Goal: Task Accomplishment & Management: Use online tool/utility

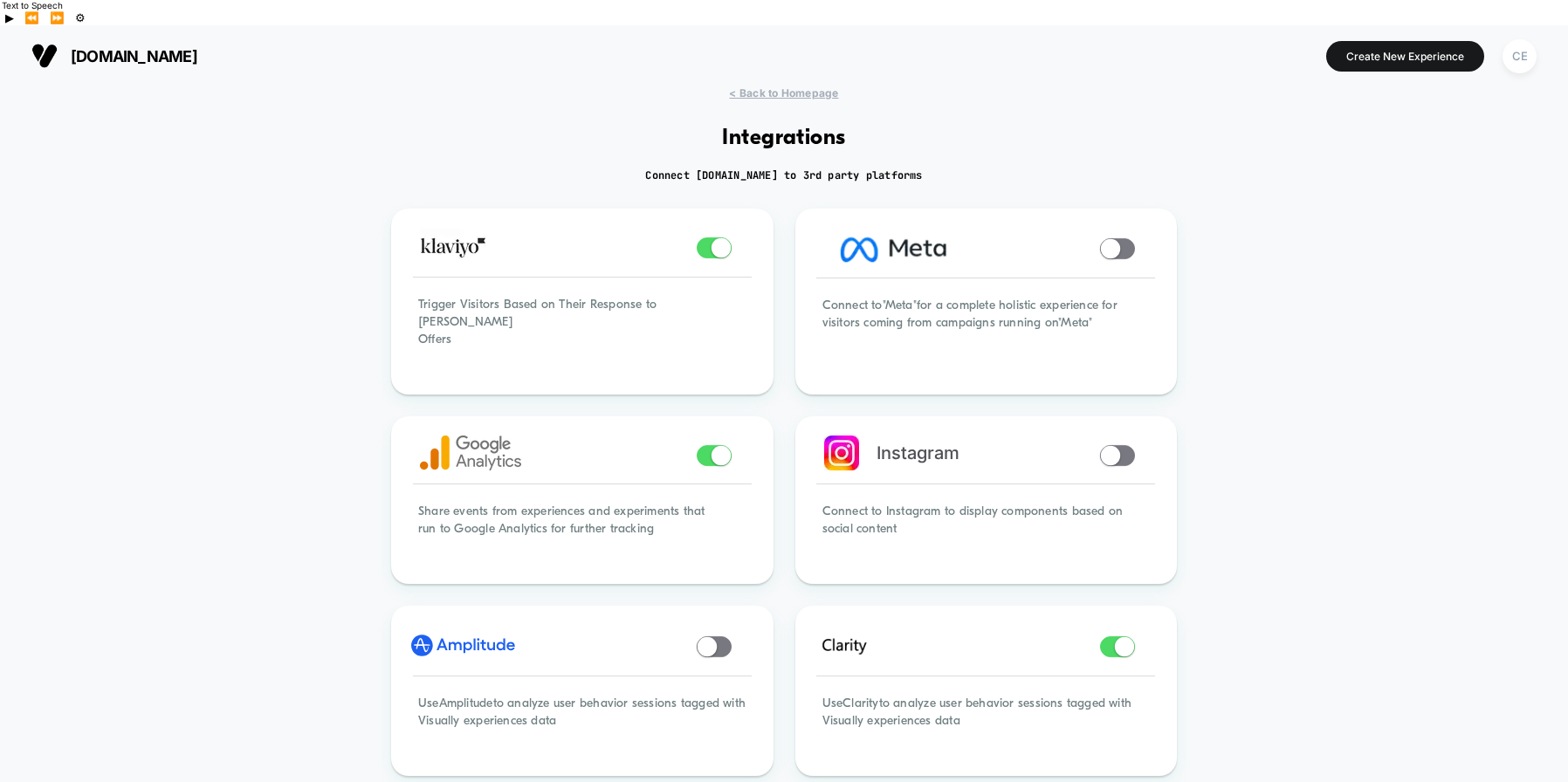
click at [150, 47] on span "[DOMAIN_NAME]" at bounding box center [134, 56] width 127 height 19
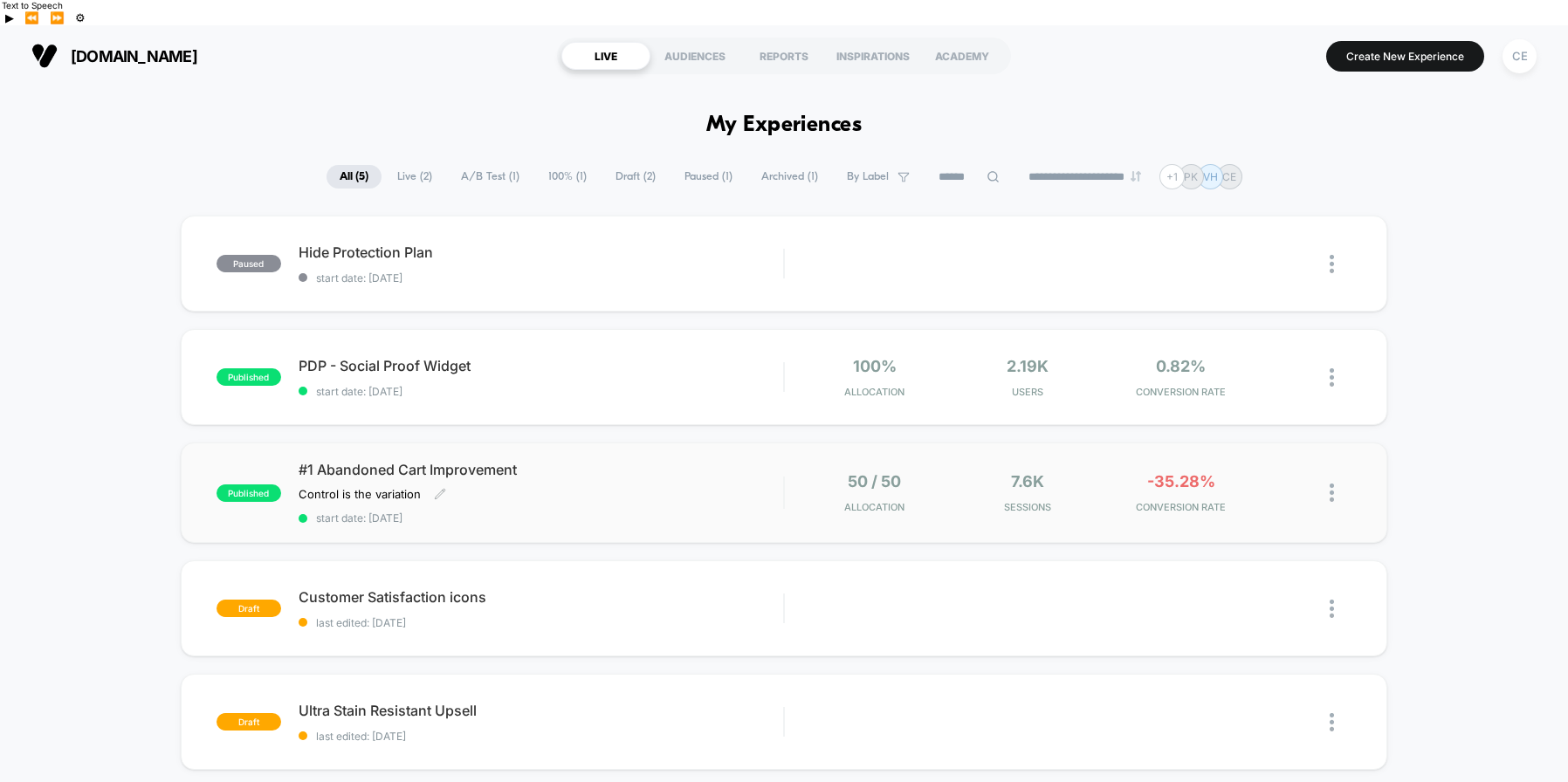
click at [682, 464] on div "#1 Abandoned Cart Improvement Control is the variation Click to edit experience…" at bounding box center [541, 493] width 485 height 64
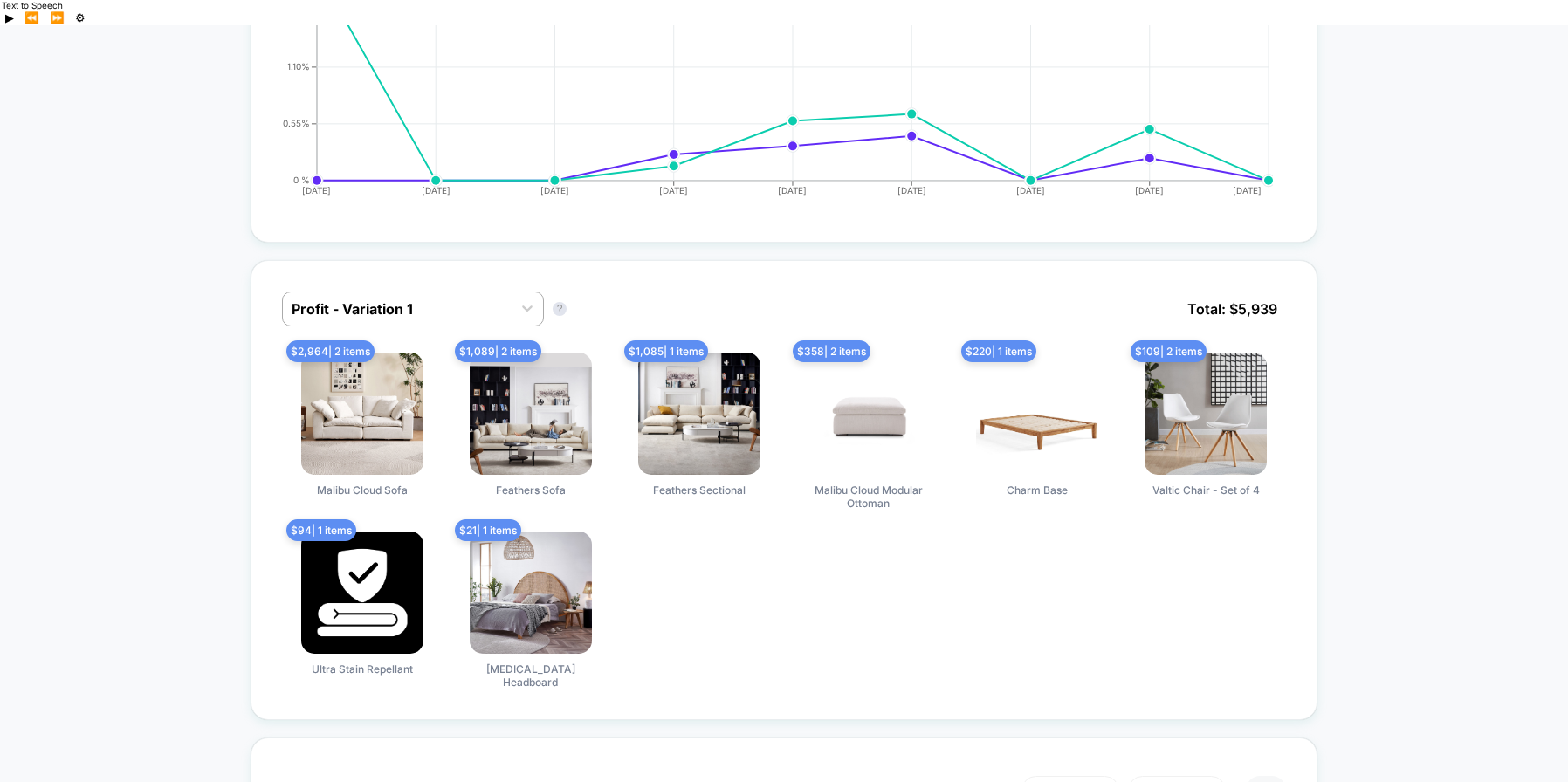
scroll to position [1119, 0]
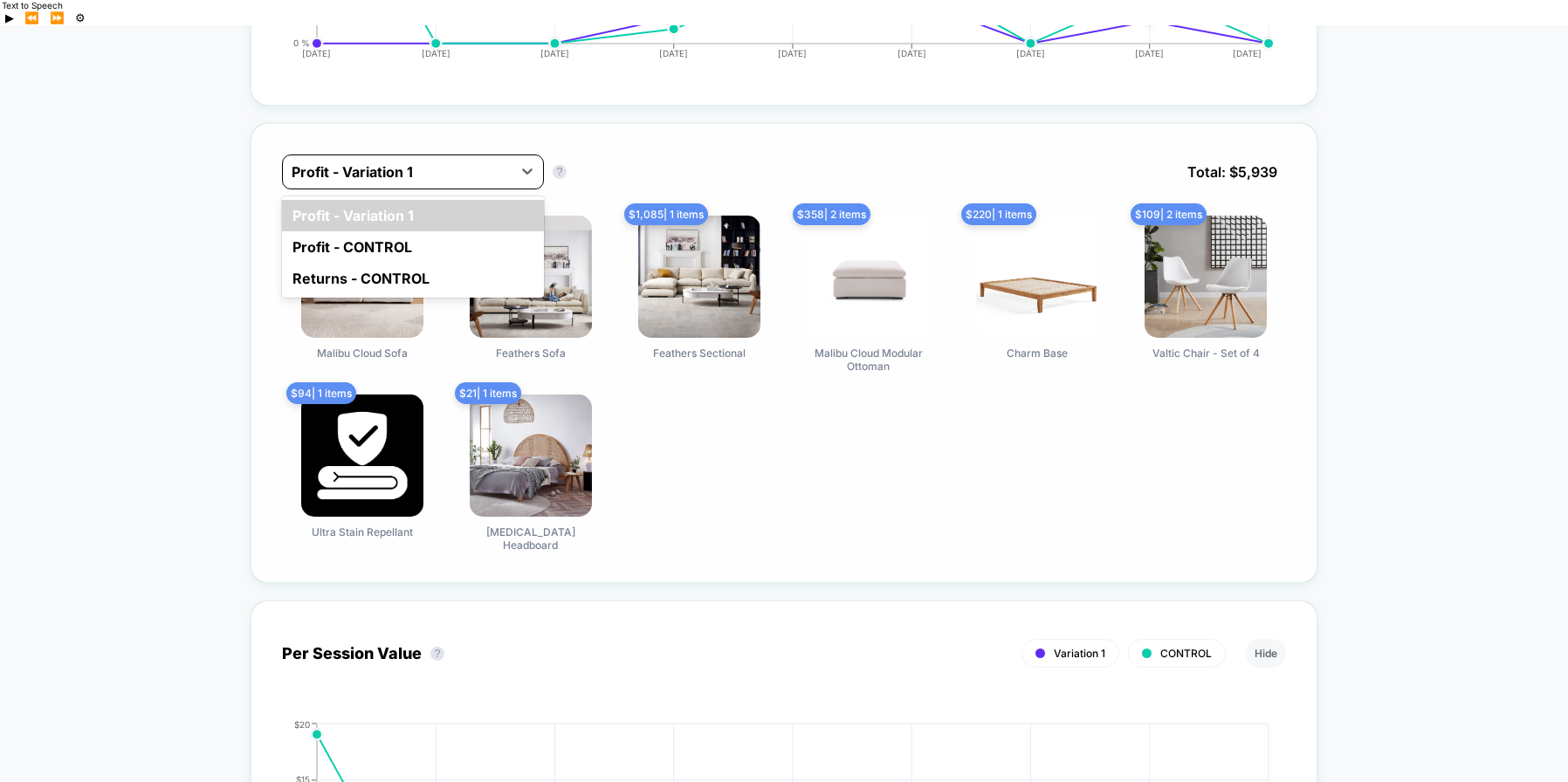
click at [403, 161] on div at bounding box center [396, 172] width 211 height 21
click at [396, 231] on div "Profit - CONTROL" at bounding box center [413, 247] width 262 height 32
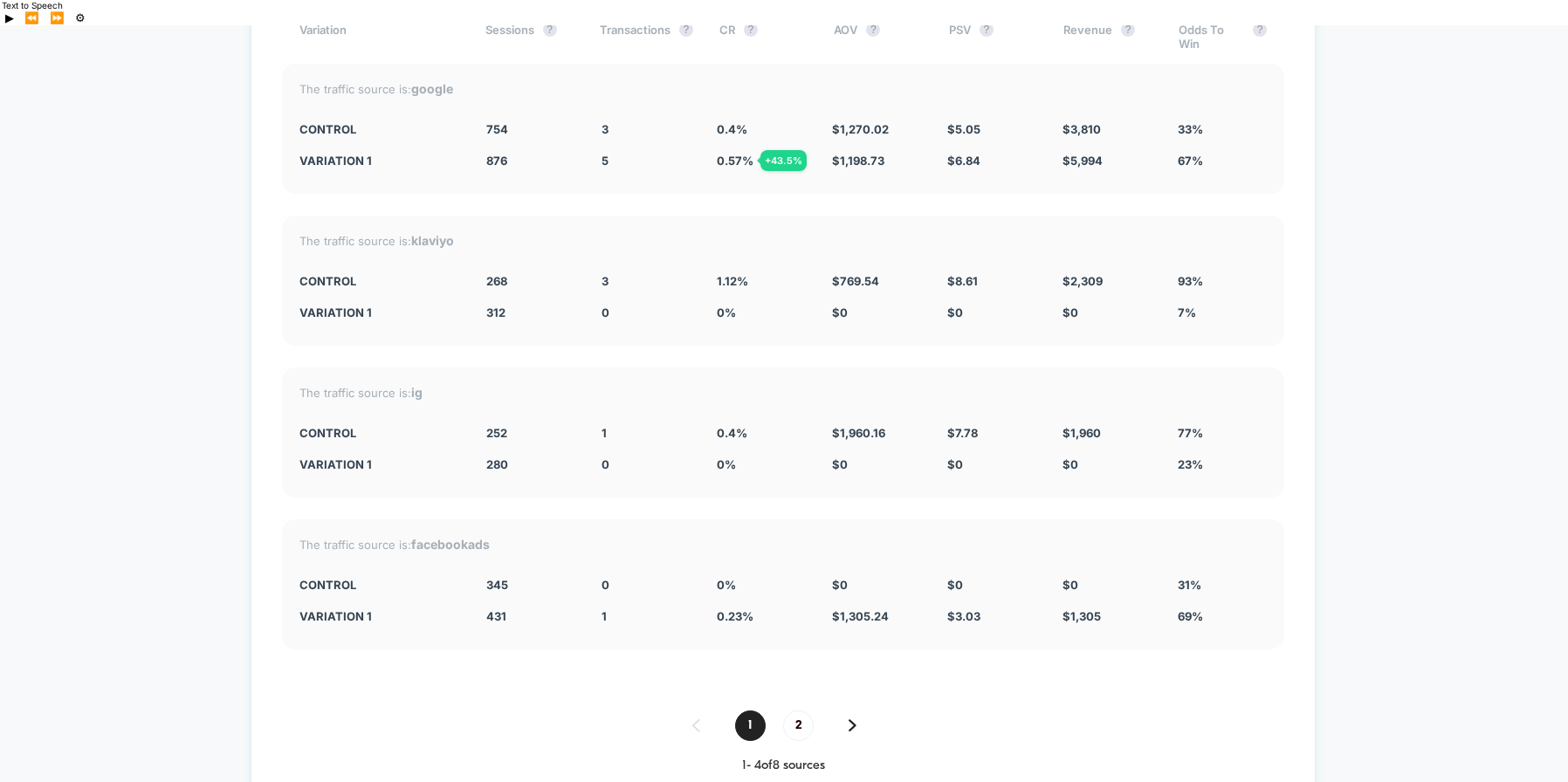
scroll to position [5423, 0]
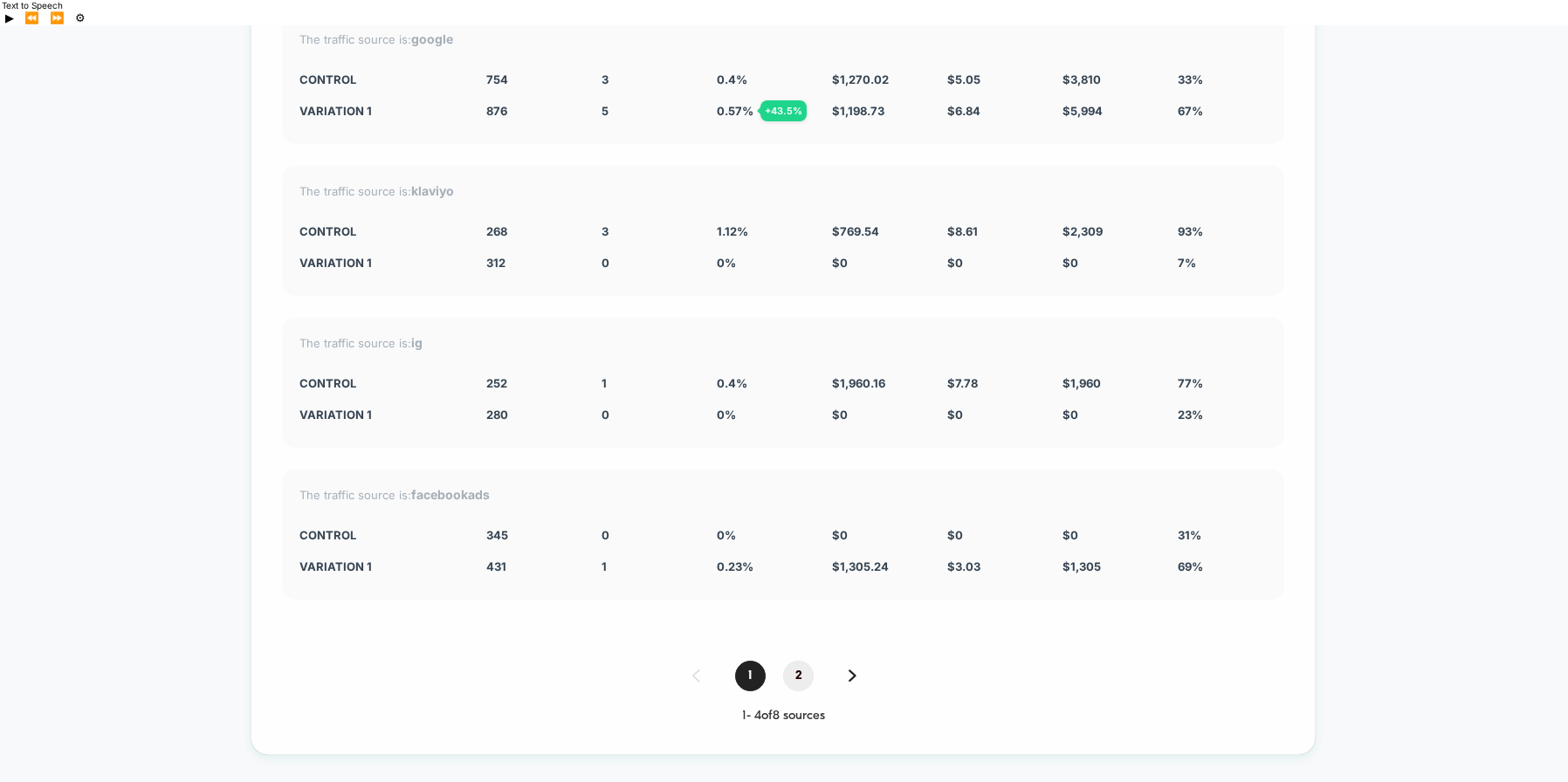
click at [795, 661] on span "2" at bounding box center [798, 676] width 31 height 31
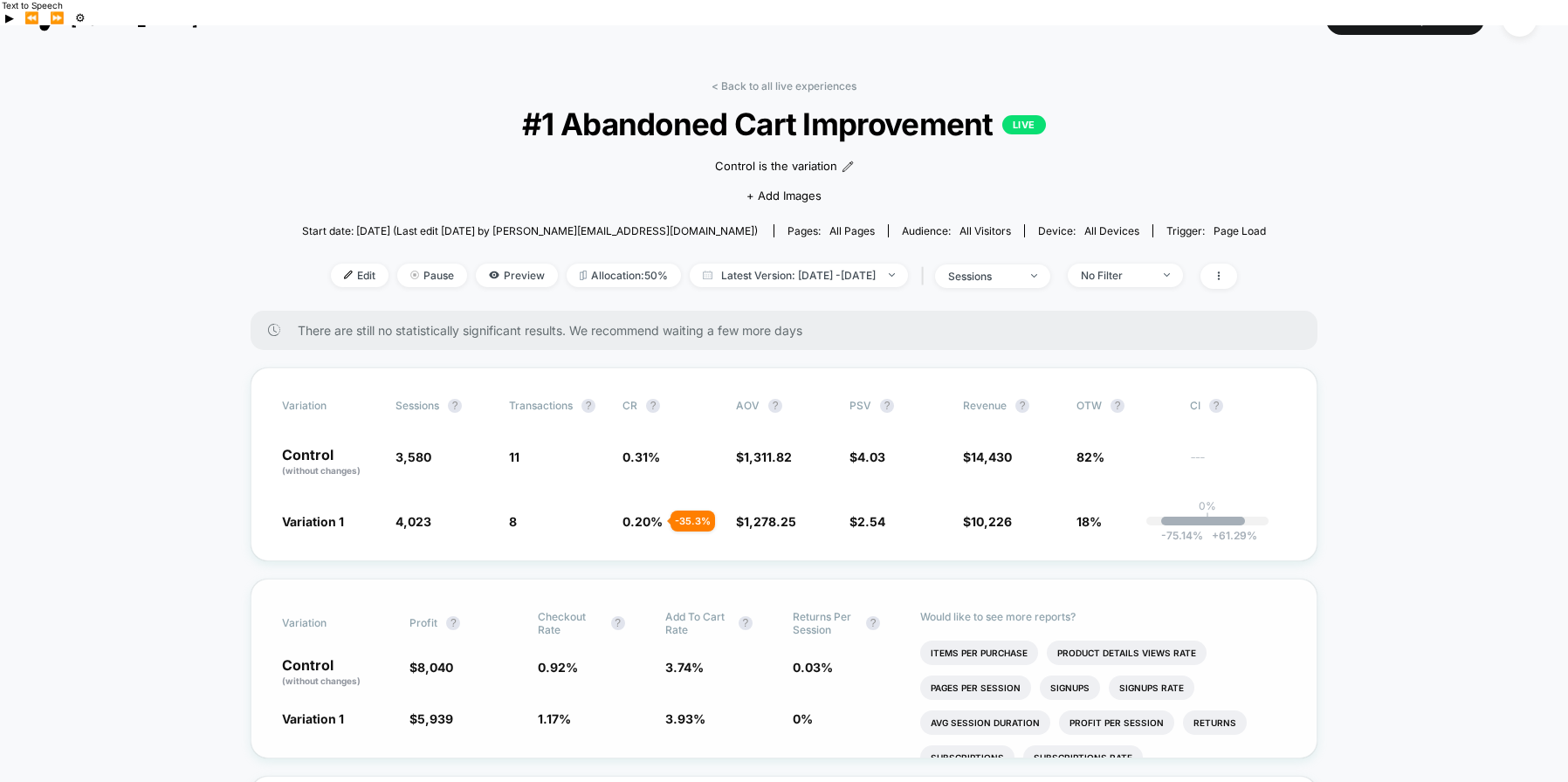
scroll to position [37, 0]
click at [1150, 268] on div "No Filter" at bounding box center [1115, 274] width 70 height 13
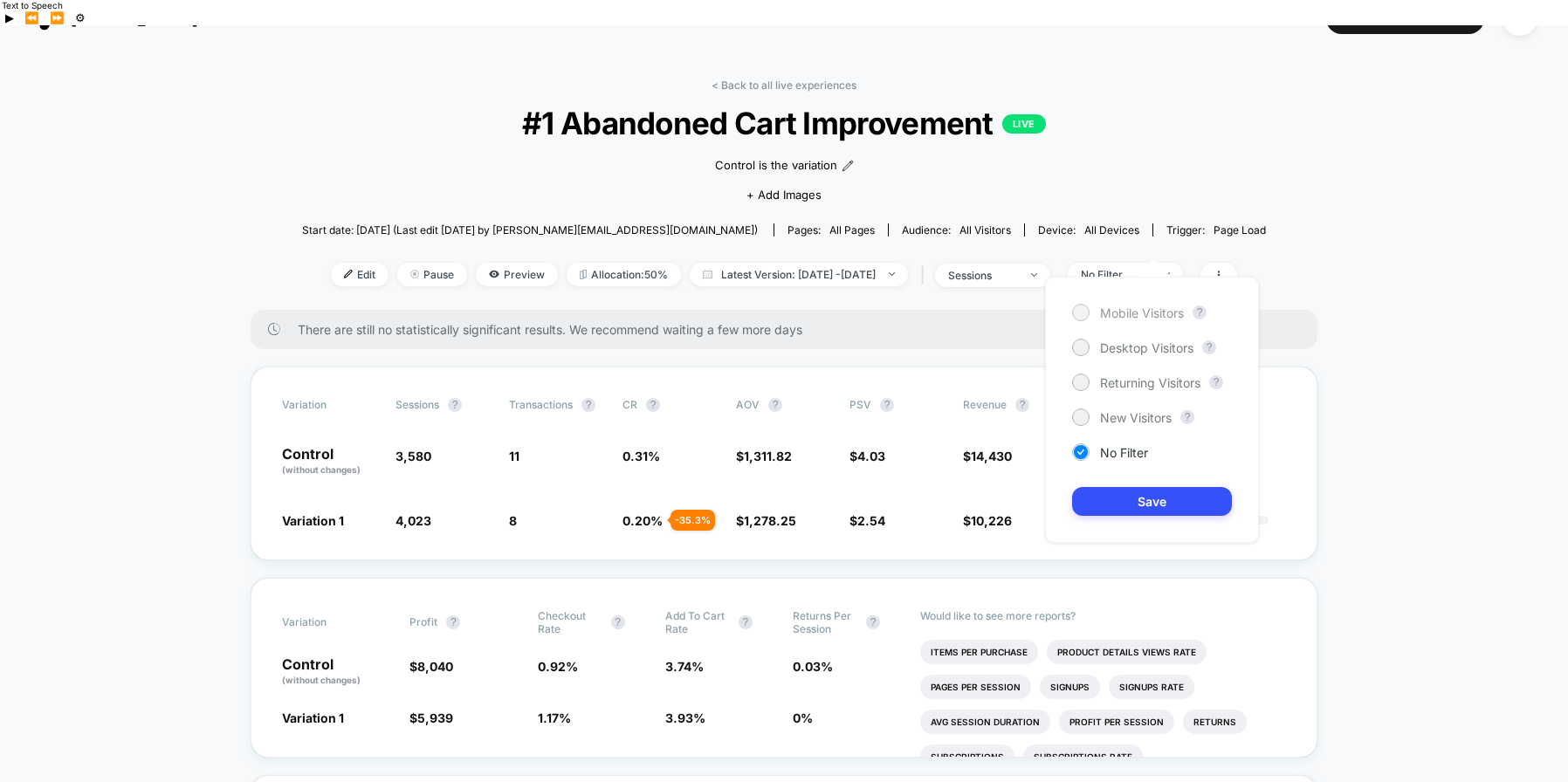
click at [1075, 313] on div at bounding box center [1080, 311] width 13 height 13
click at [1145, 500] on button "Save" at bounding box center [1151, 501] width 160 height 29
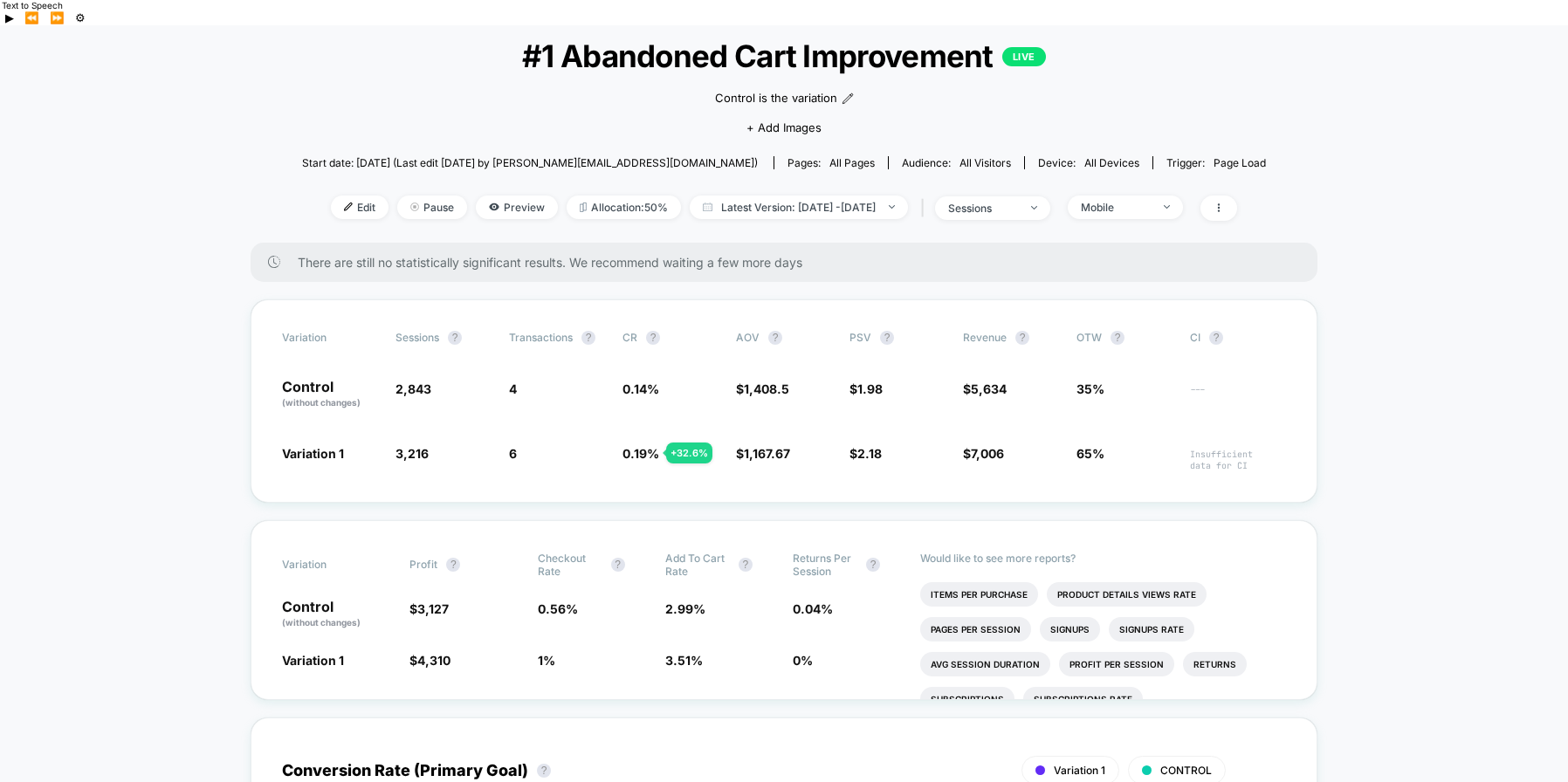
scroll to position [106, 0]
click at [1150, 199] on div "Mobile" at bounding box center [1115, 205] width 70 height 13
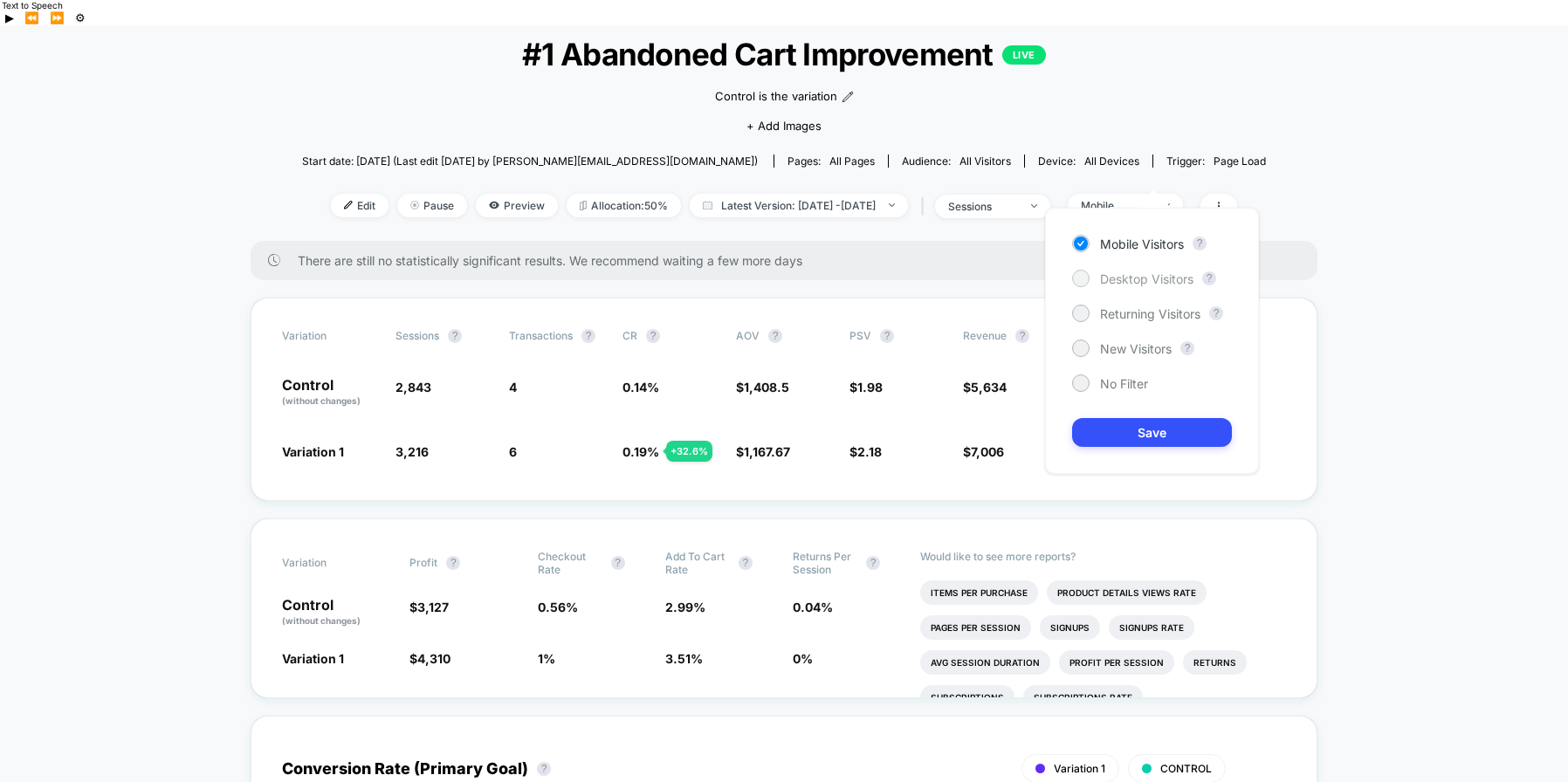
click at [1122, 281] on span "Desktop Visitors" at bounding box center [1147, 279] width 94 height 15
click at [1161, 436] on button "Save" at bounding box center [1151, 433] width 160 height 29
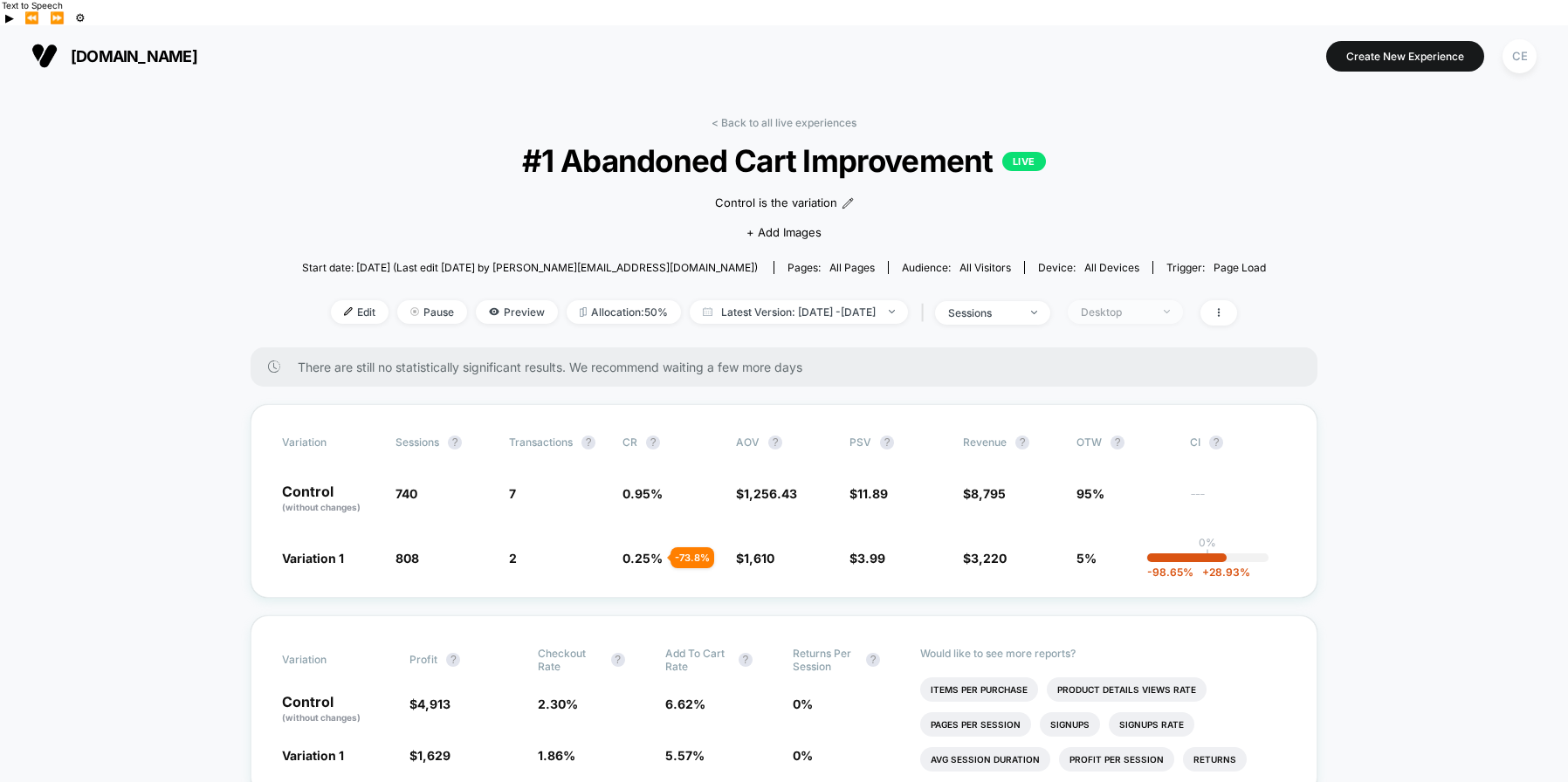
click at [1137, 305] on div "Desktop" at bounding box center [1115, 311] width 70 height 13
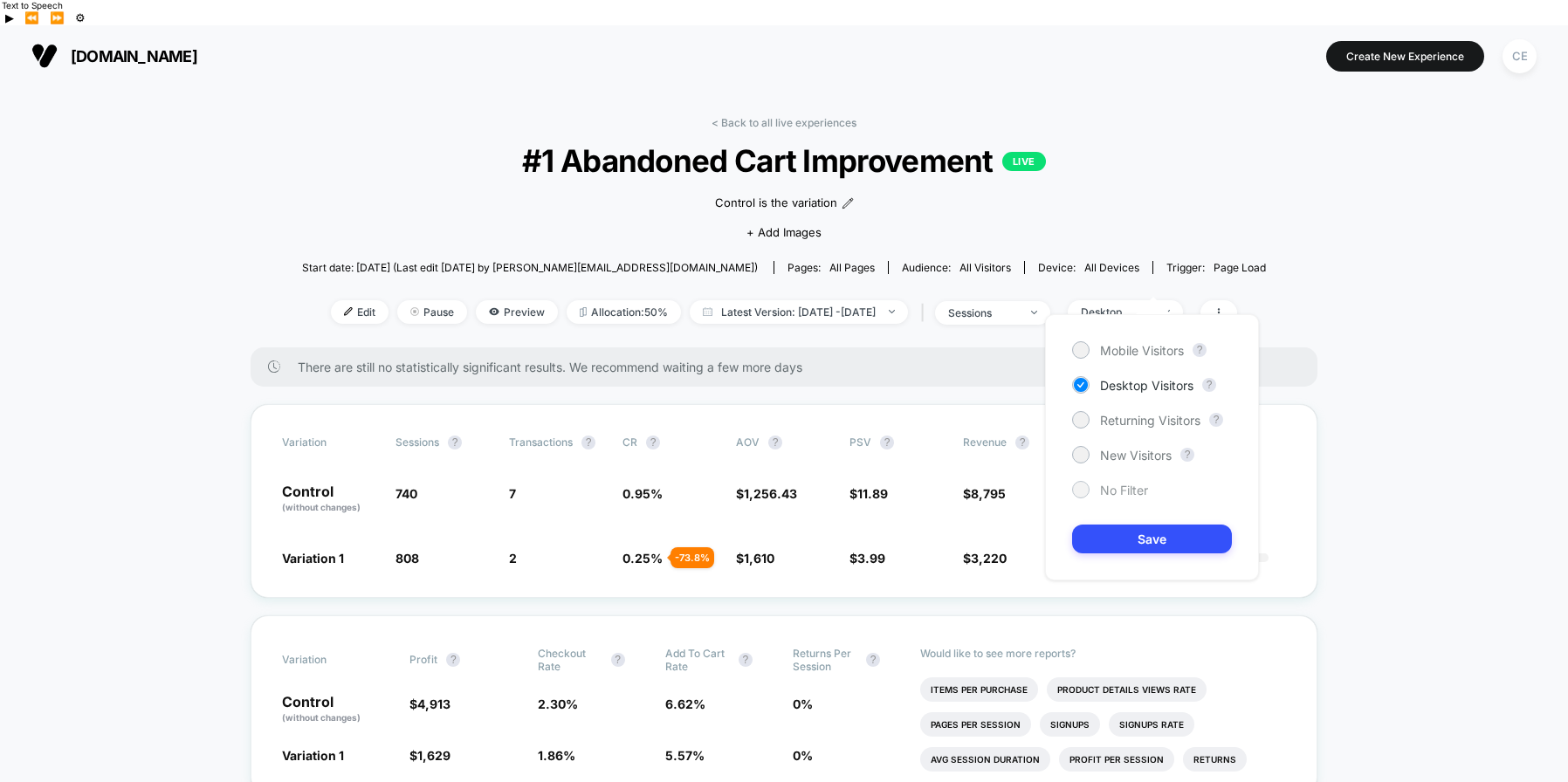
click at [1080, 485] on div at bounding box center [1080, 489] width 13 height 13
click at [1136, 539] on button "Save" at bounding box center [1151, 539] width 160 height 29
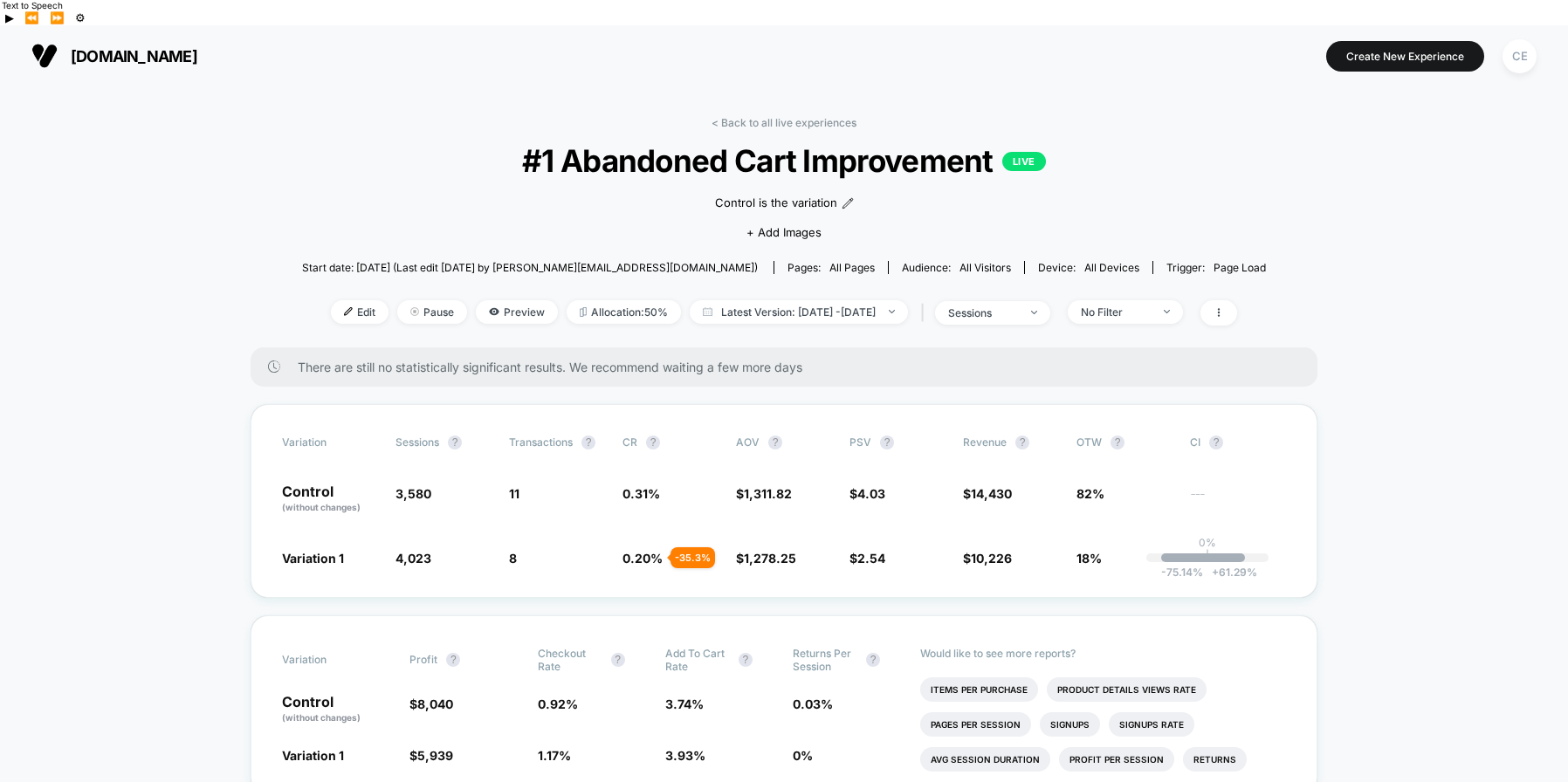
scroll to position [1, 0]
click at [476, 299] on span "Preview" at bounding box center [517, 310] width 82 height 24
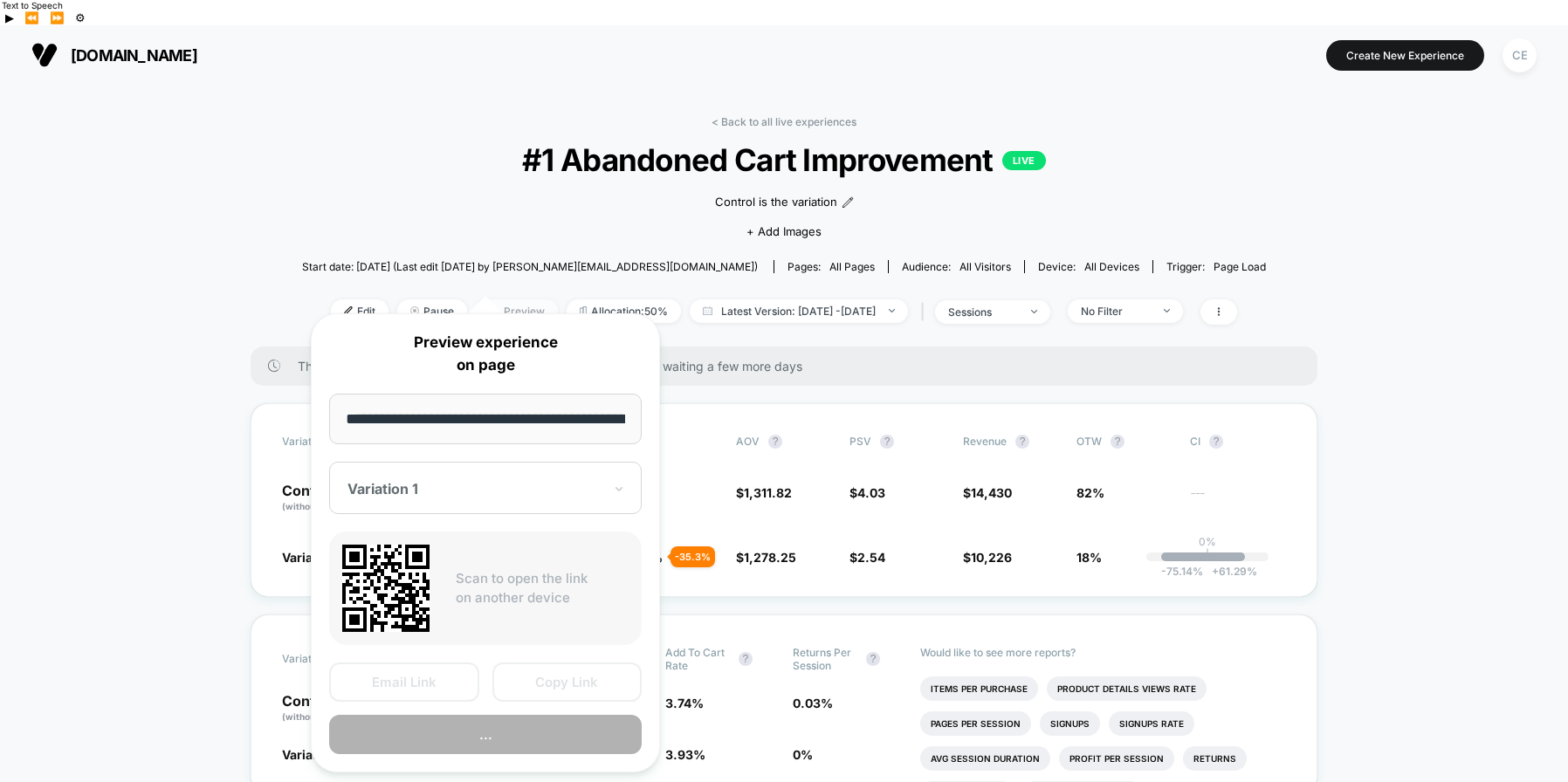
click at [485, 299] on span "Preview" at bounding box center [517, 310] width 82 height 24
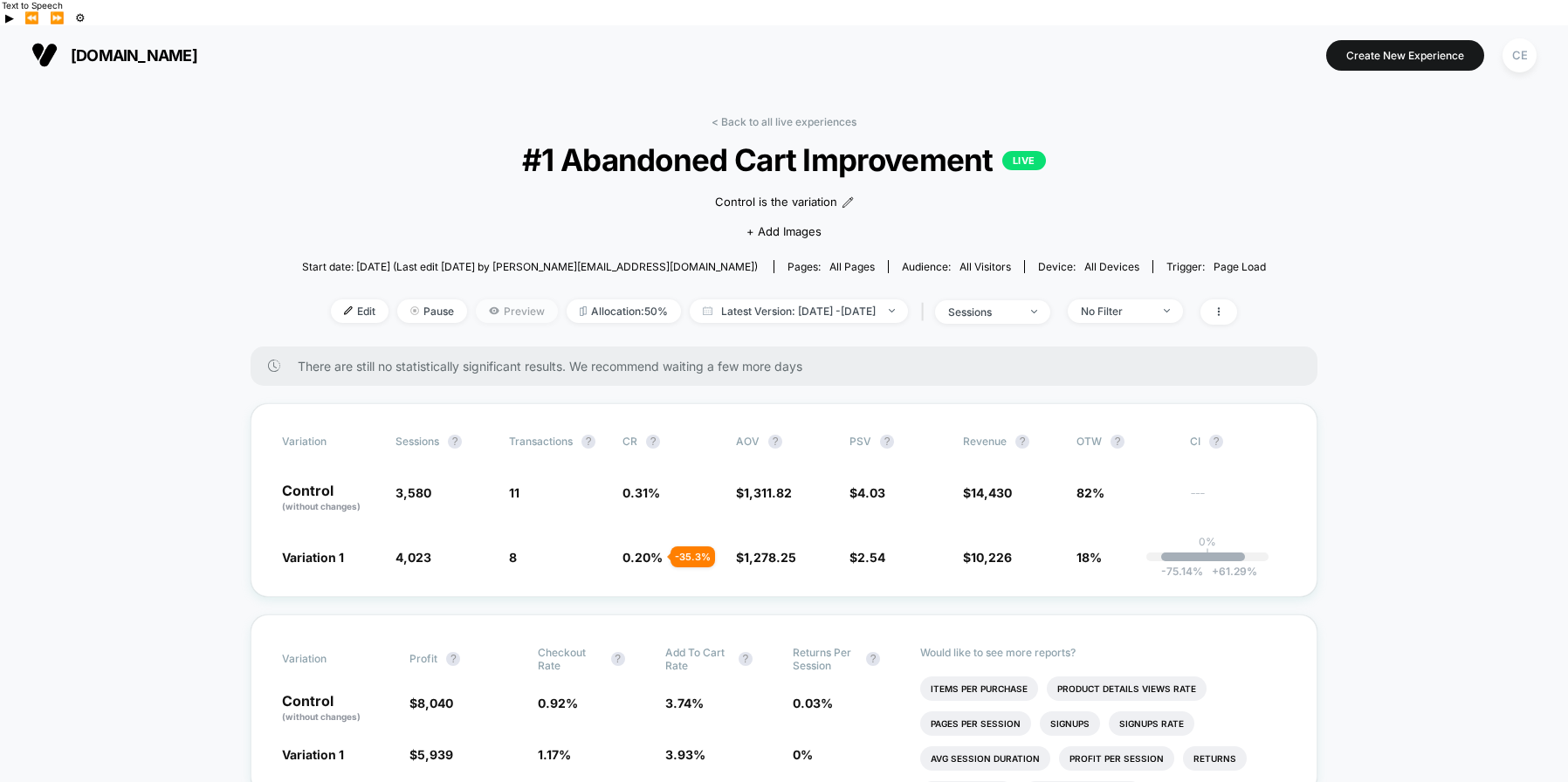
click at [485, 299] on span "Preview" at bounding box center [517, 310] width 82 height 24
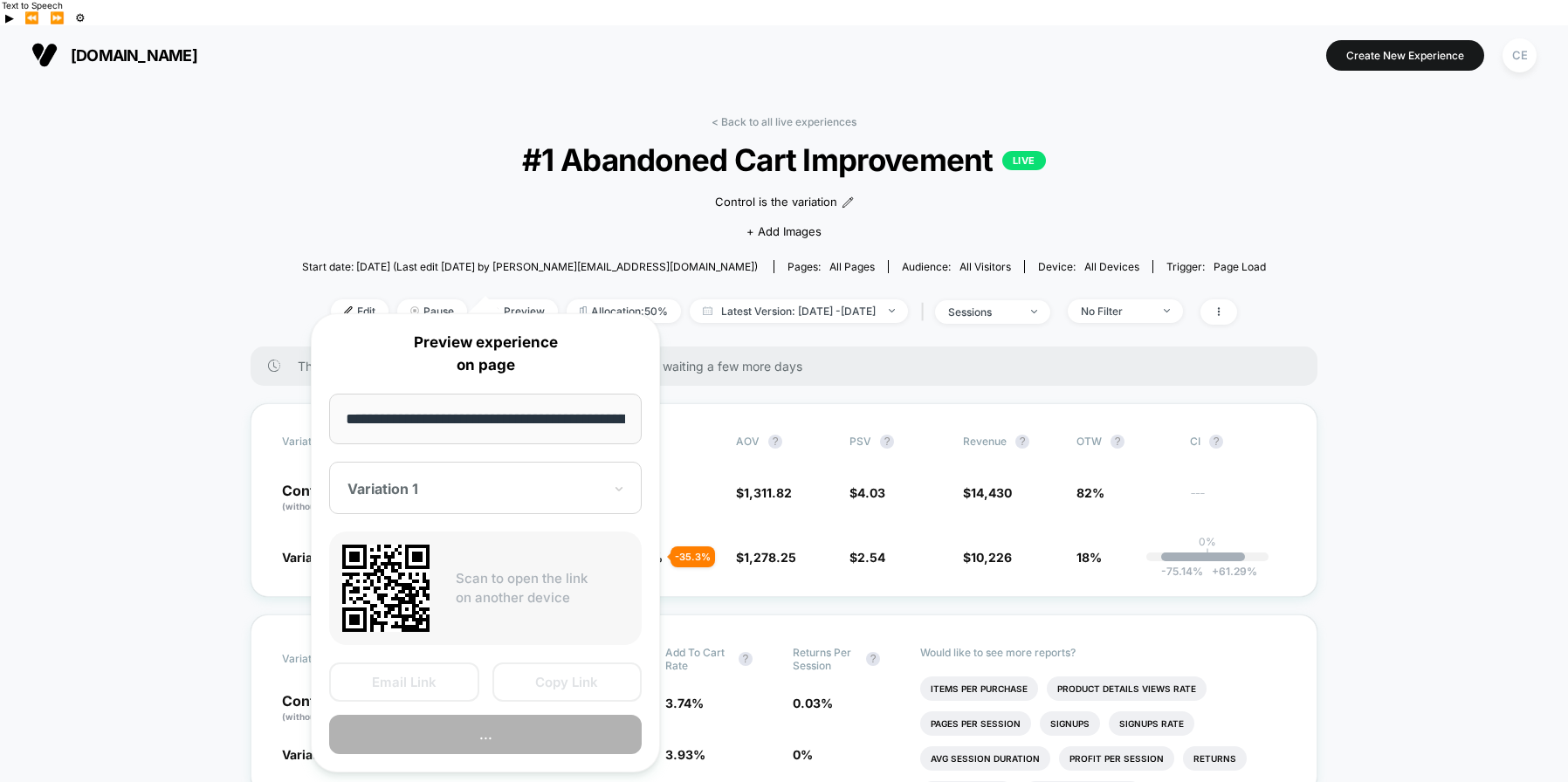
scroll to position [0, 90]
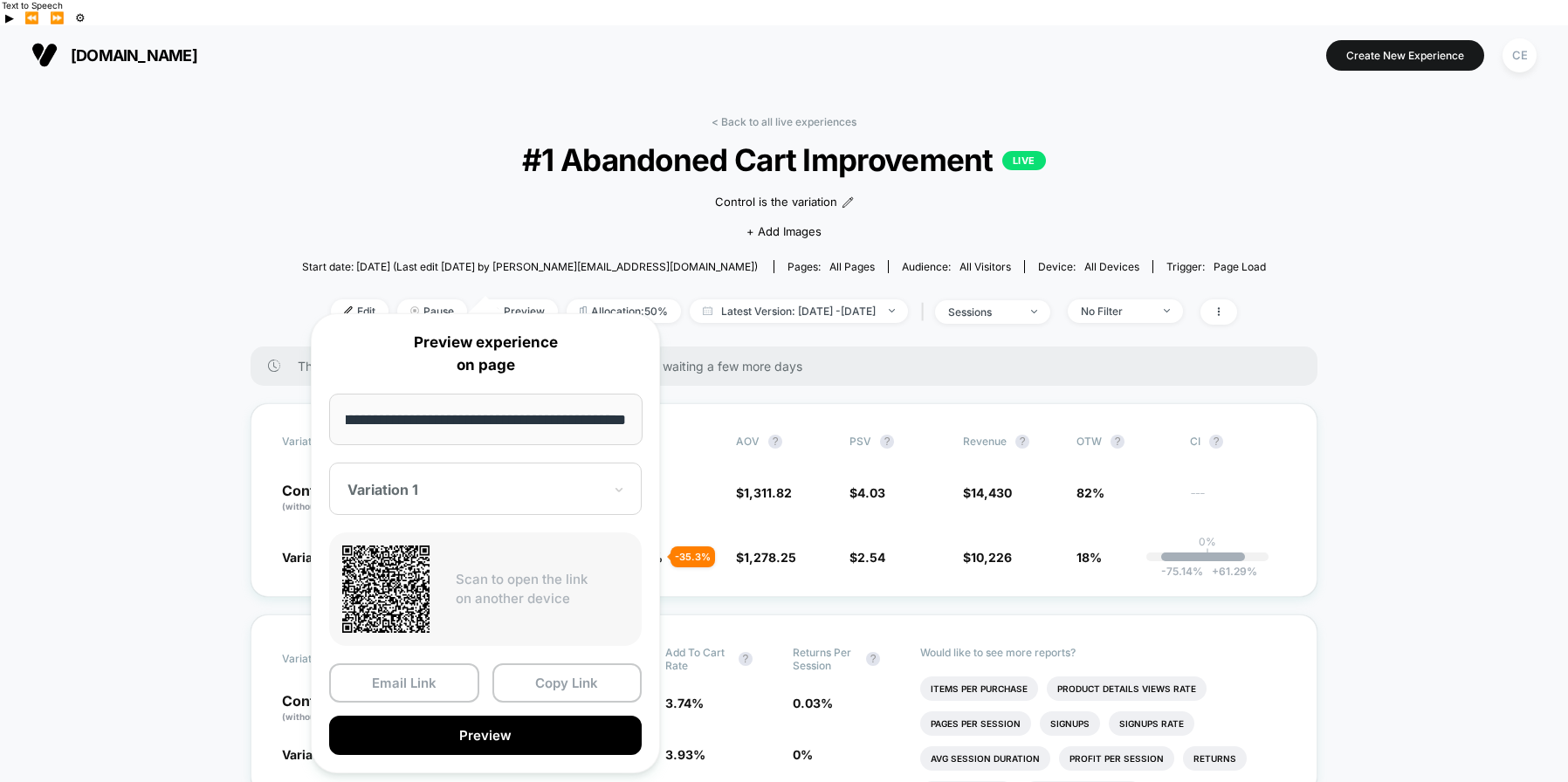
drag, startPoint x: 431, startPoint y: 418, endPoint x: 672, endPoint y: 417, distance: 241.0
click at [672, 417] on div "**********" at bounding box center [485, 542] width 384 height 494
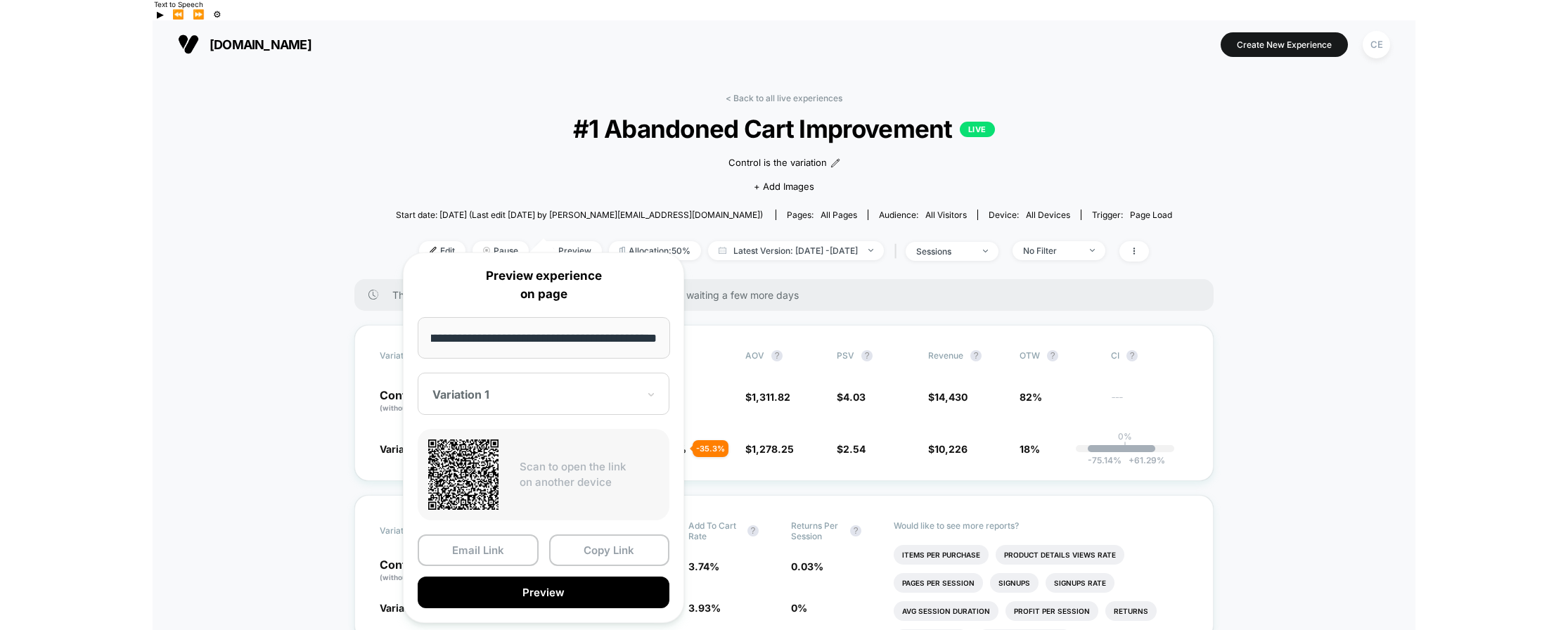
scroll to position [0, 0]
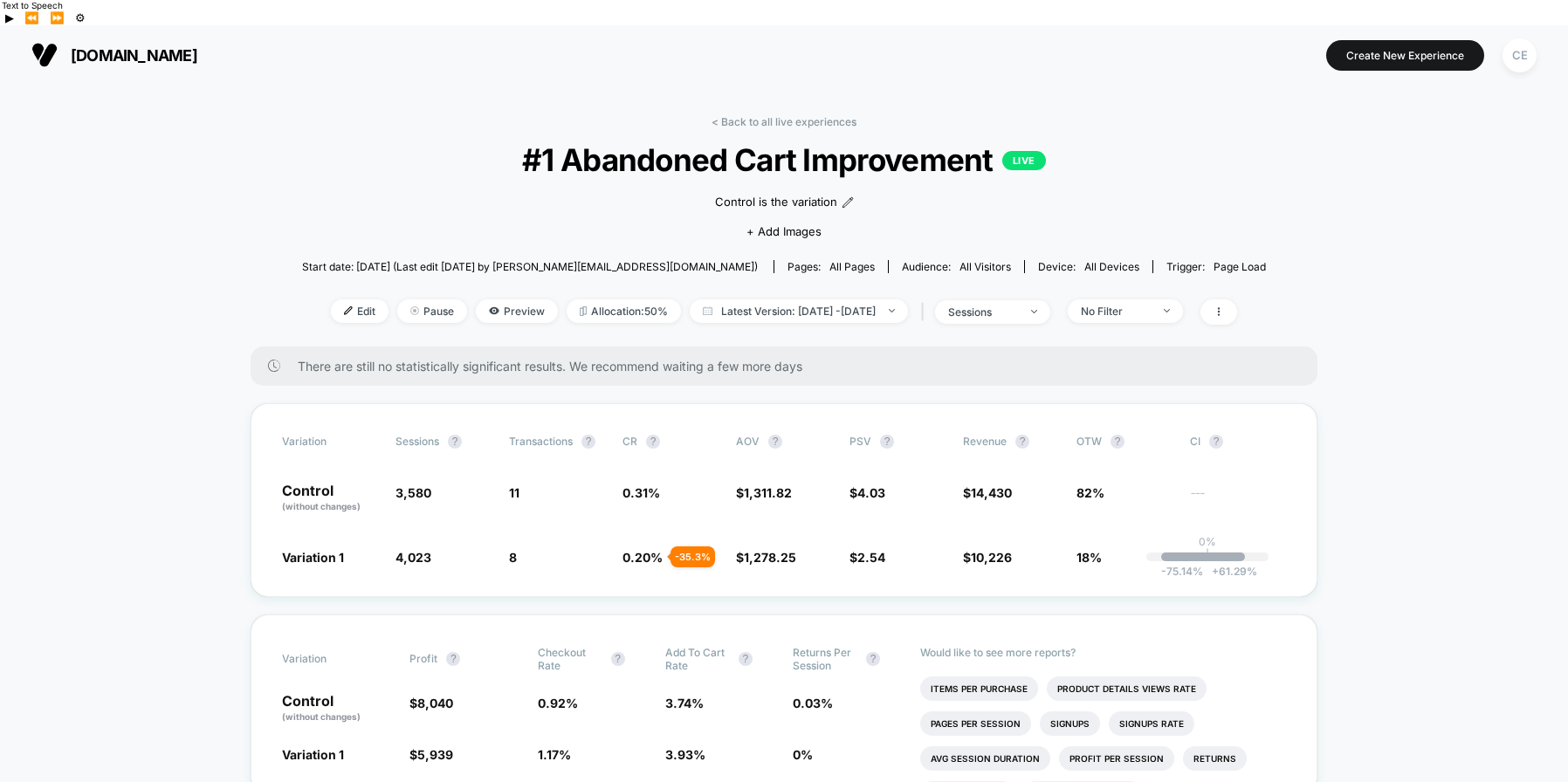
click at [173, 46] on span "[DOMAIN_NAME]" at bounding box center [134, 55] width 127 height 19
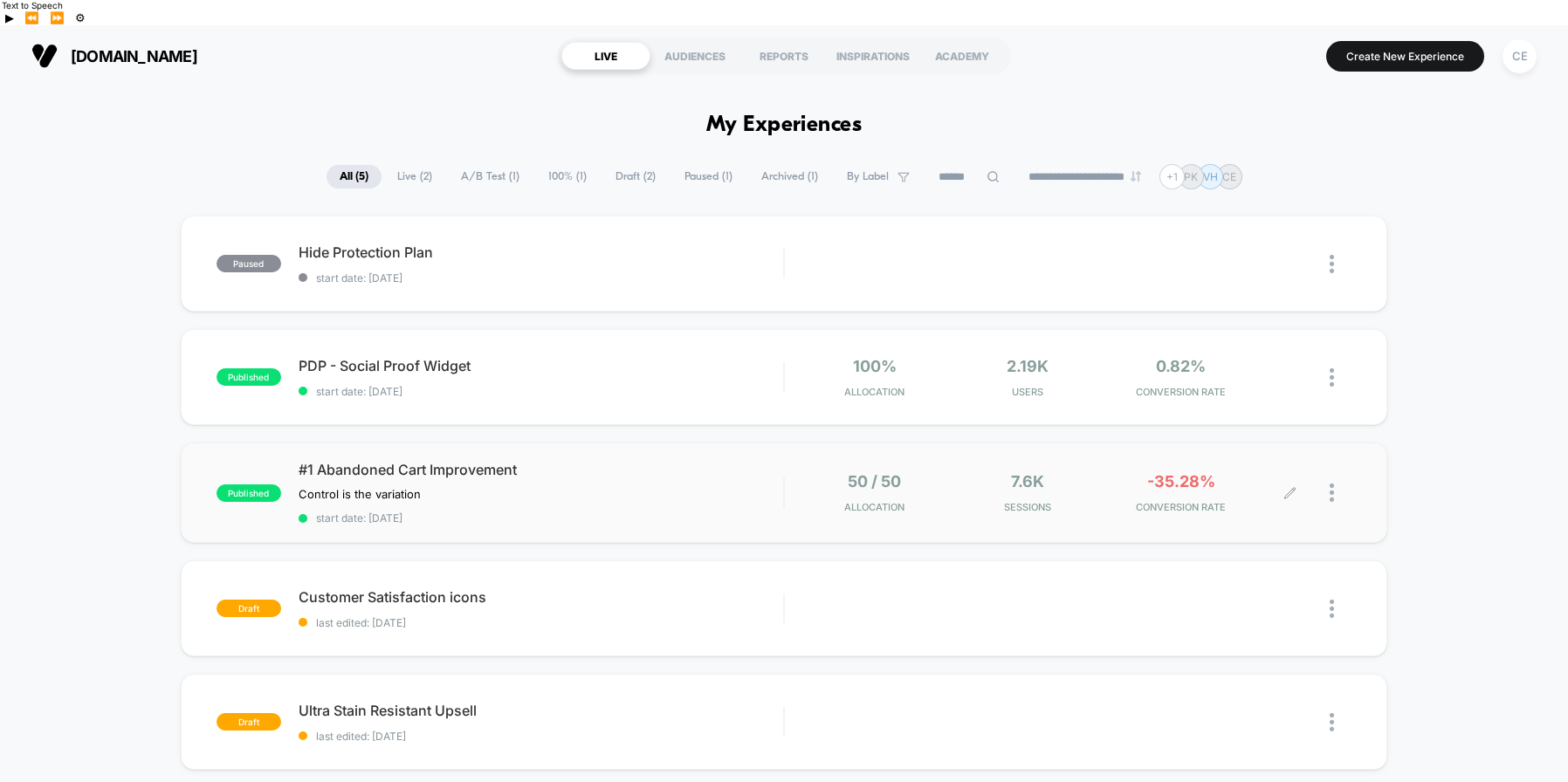
click at [1335, 472] on div at bounding box center [1340, 493] width 22 height 41
click at [1237, 489] on div "Preview Link" at bounding box center [1242, 487] width 158 height 39
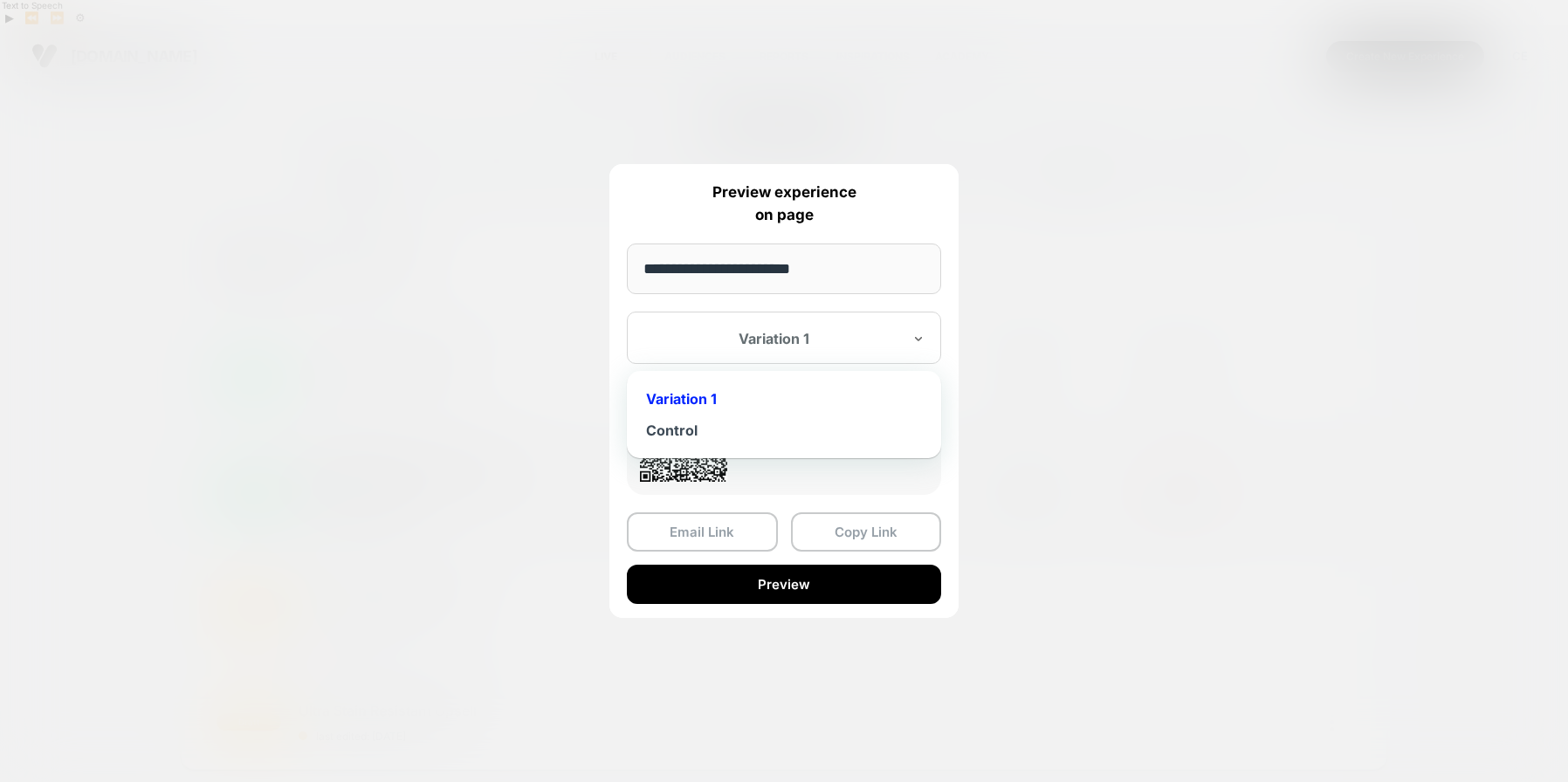
click at [856, 355] on div "Variation 1" at bounding box center [783, 337] width 314 height 52
click at [732, 439] on div "Control" at bounding box center [783, 431] width 296 height 32
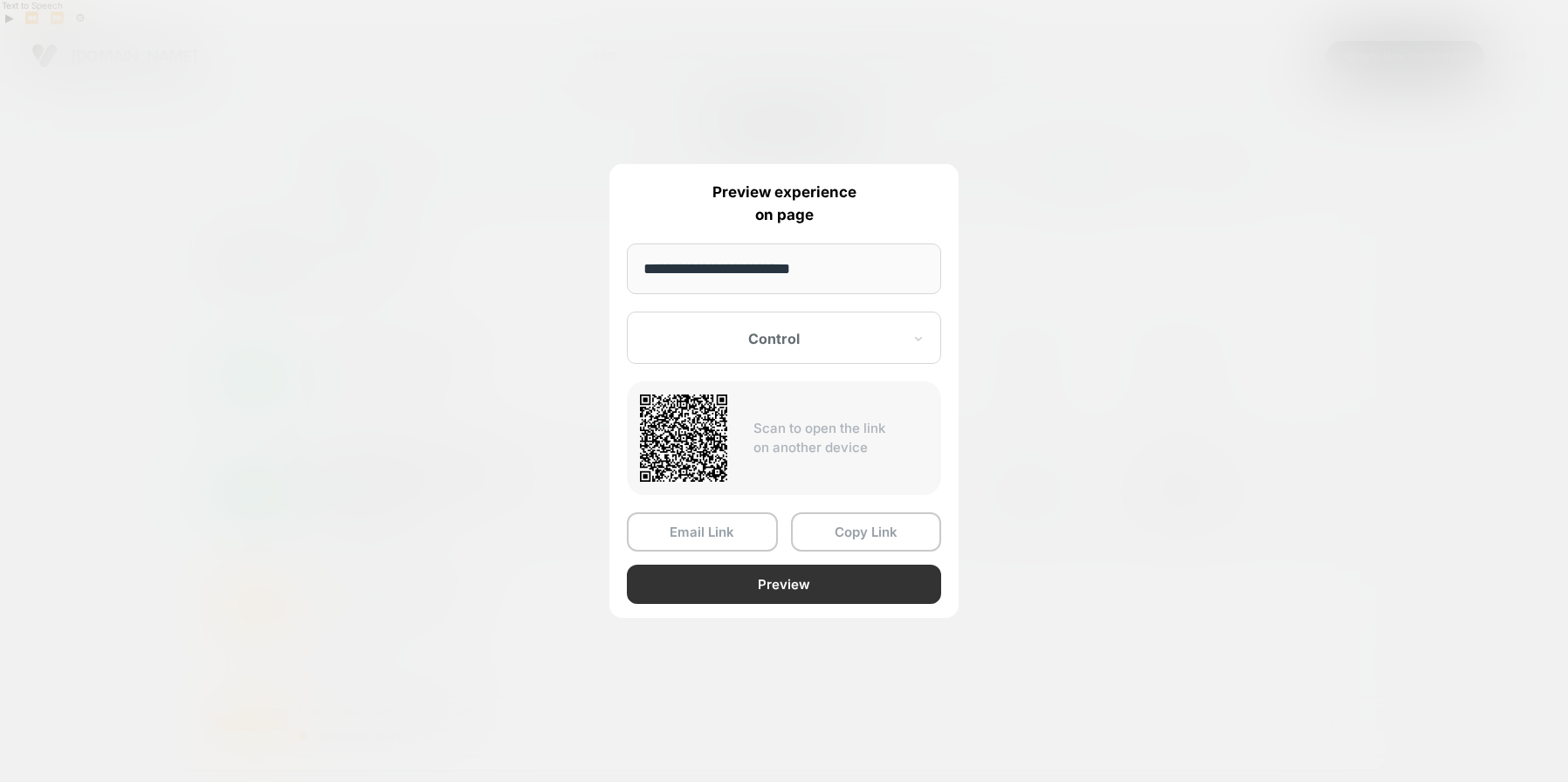
click at [773, 586] on button "Preview" at bounding box center [783, 584] width 314 height 39
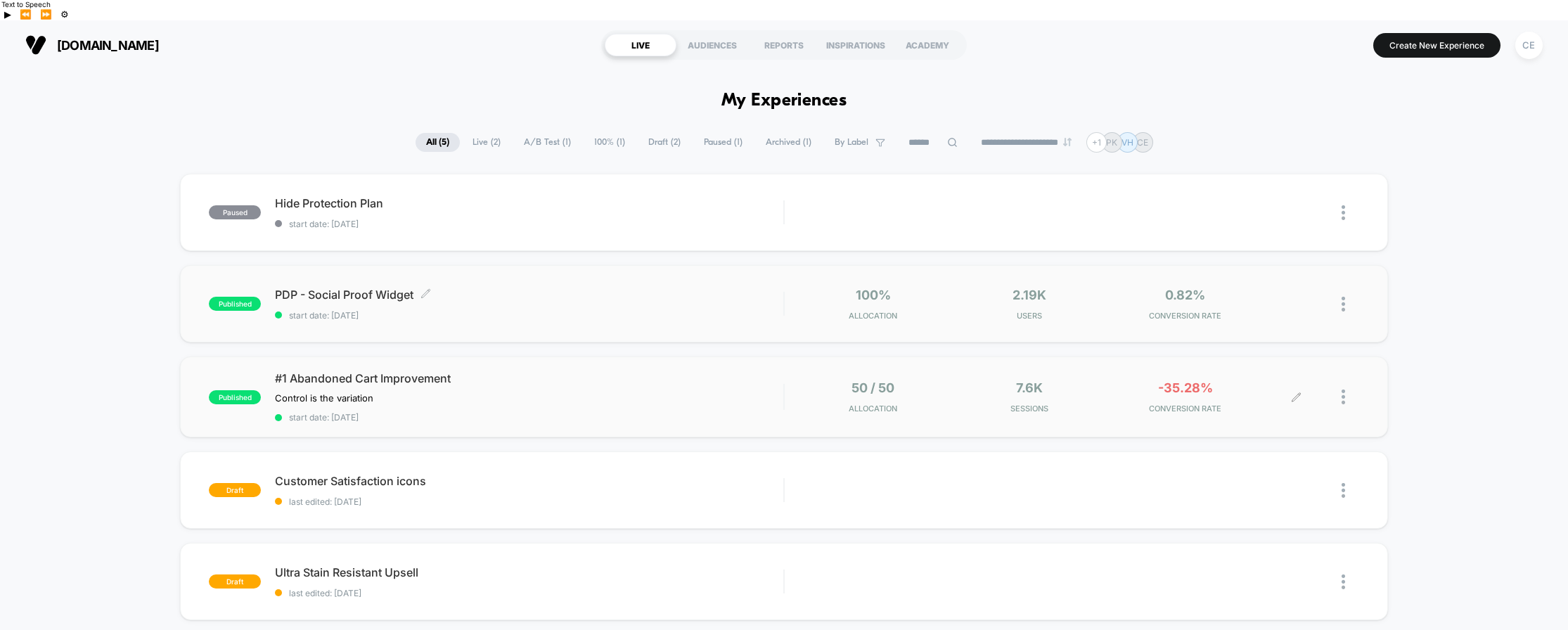
click at [458, 310] on span "start date: [DATE]" at bounding box center [529, 315] width 508 height 11
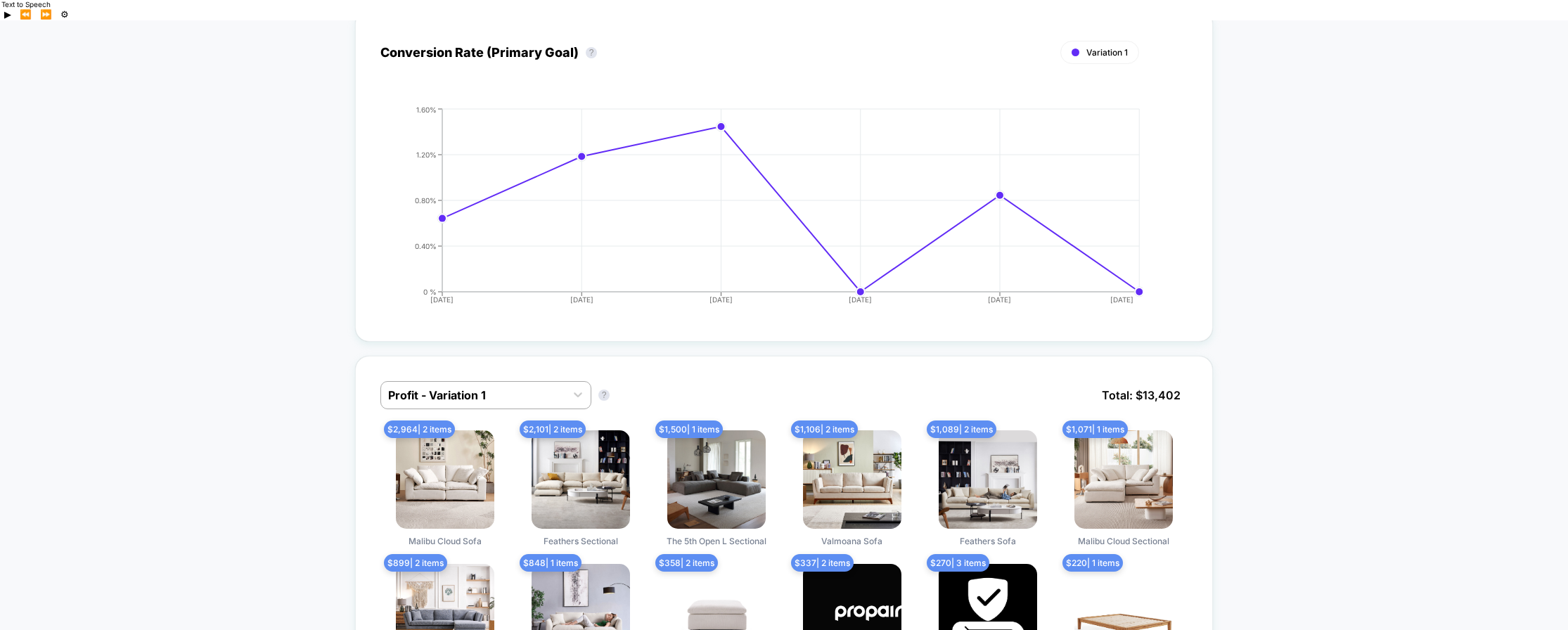
scroll to position [497, 0]
click at [453, 388] on div at bounding box center [473, 396] width 170 height 17
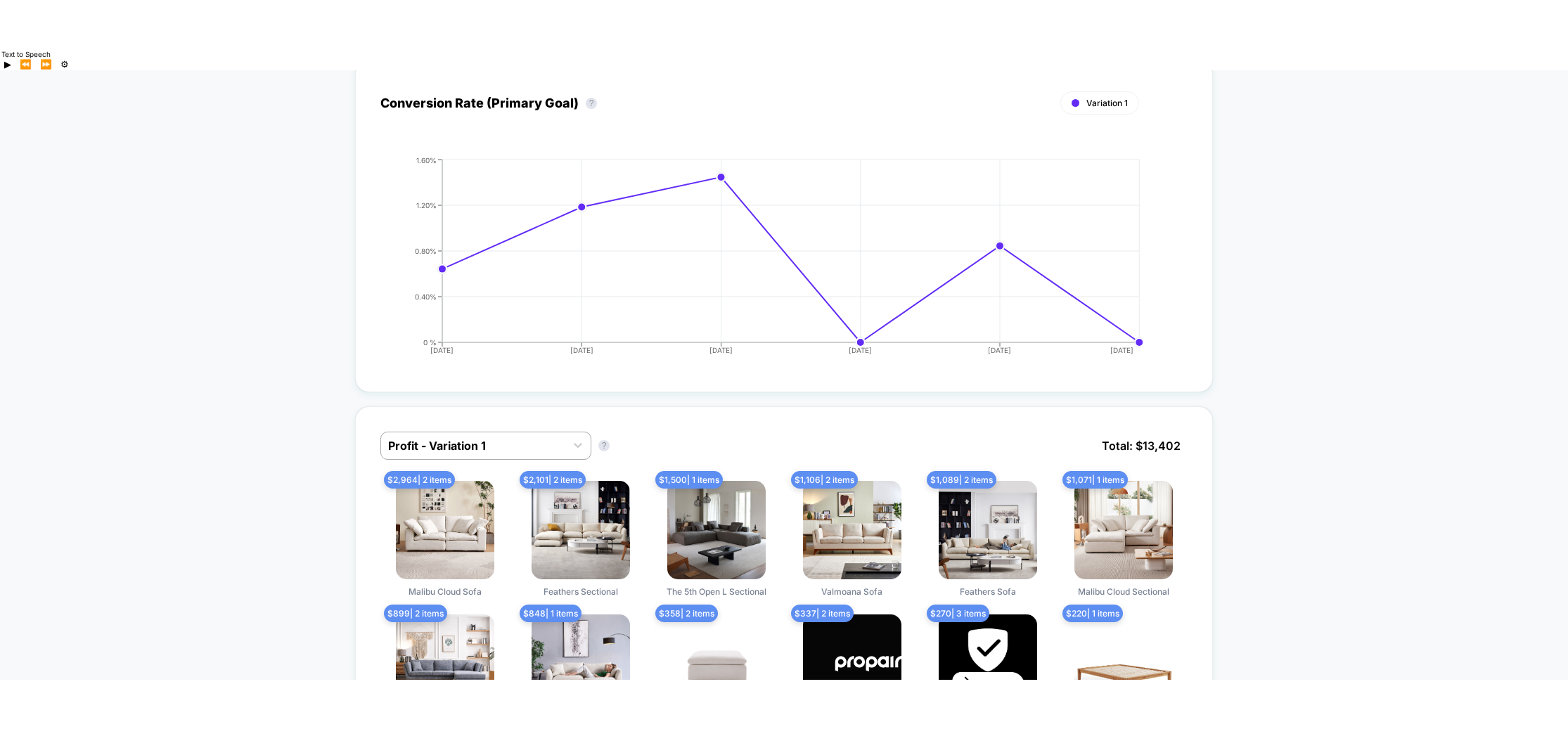
scroll to position [0, 0]
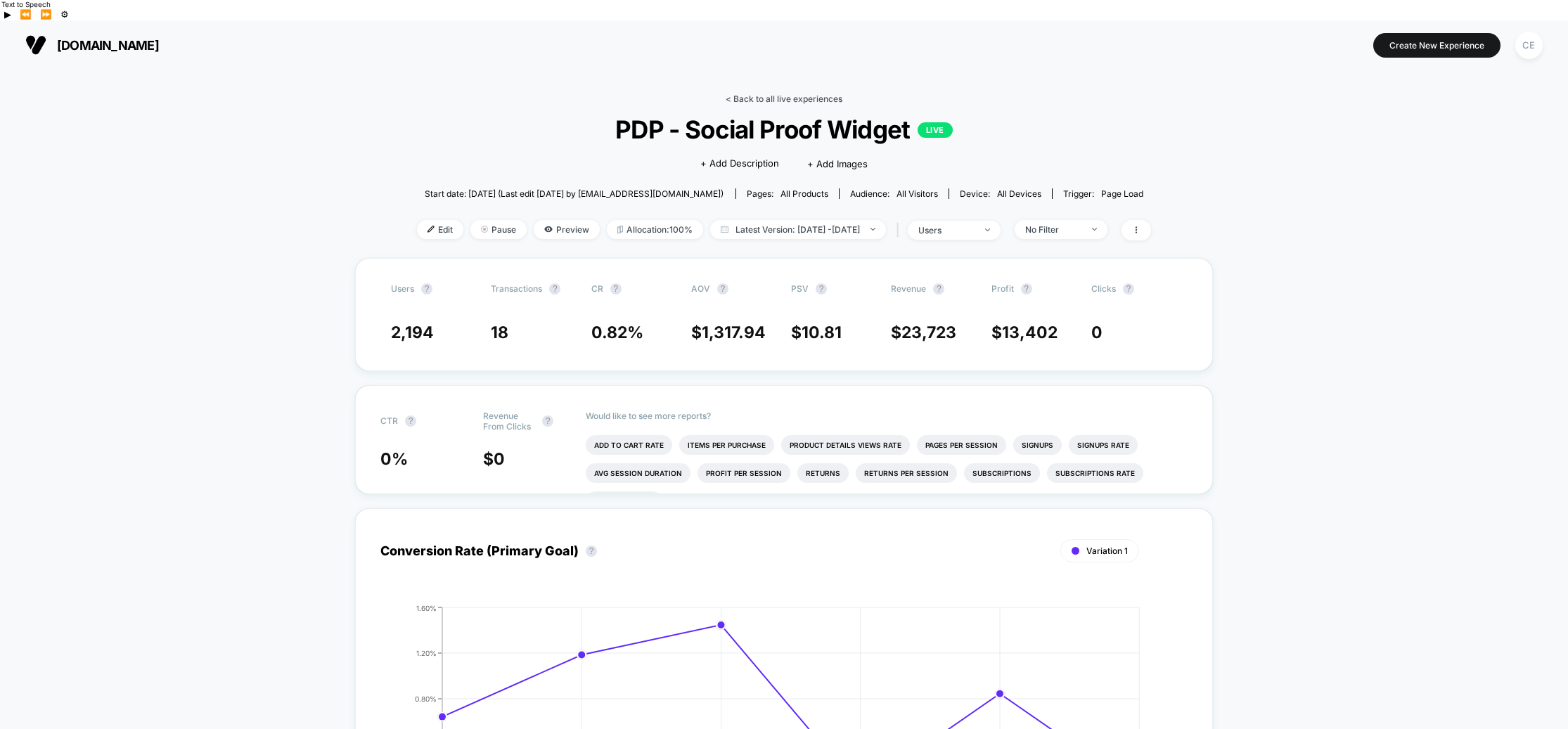
click at [784, 93] on link "< Back to all live experiences" at bounding box center [784, 98] width 117 height 11
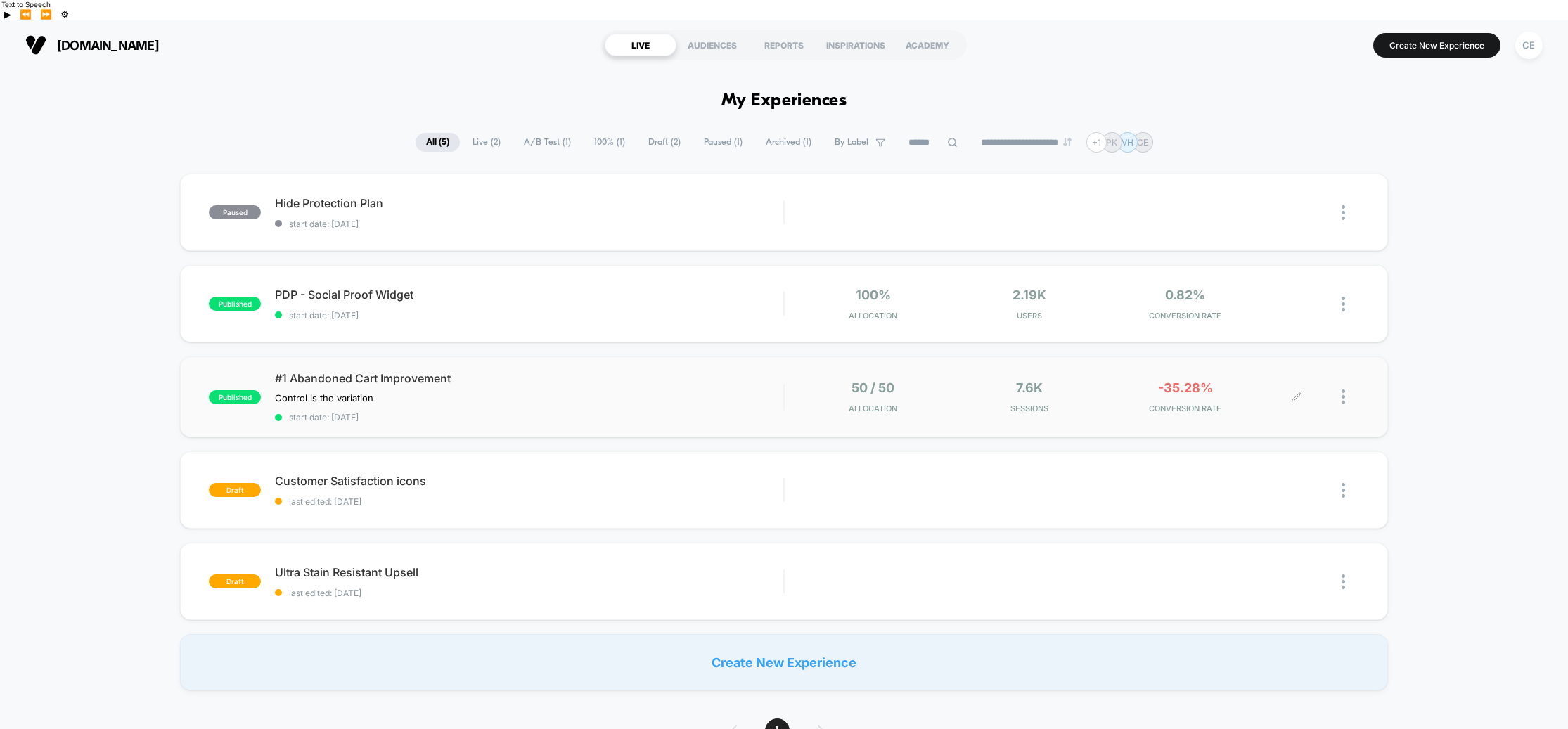
click at [1262, 391] on icon at bounding box center [1296, 396] width 11 height 11
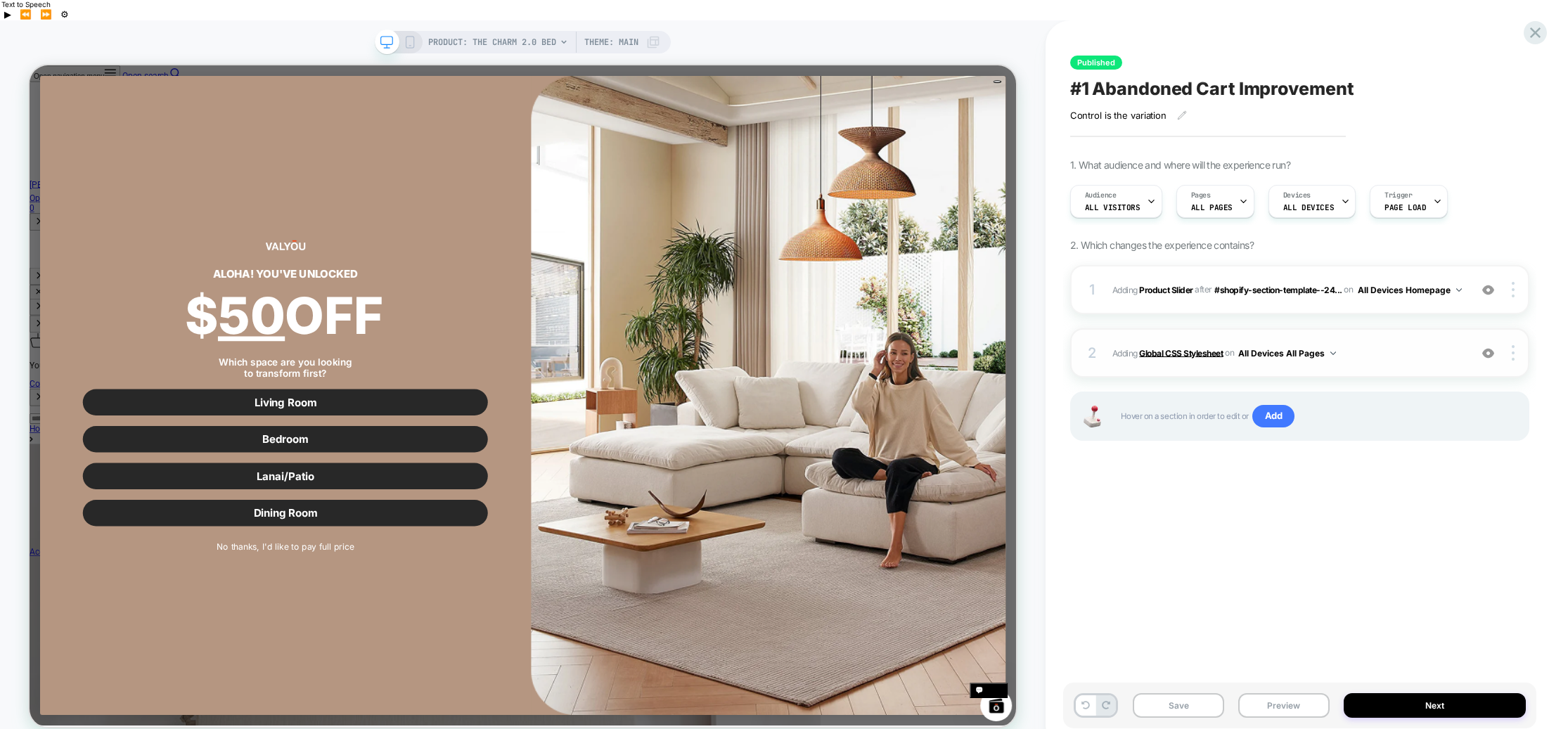
click at [1169, 347] on b "Global CSS Stylesheet" at bounding box center [1180, 352] width 83 height 11
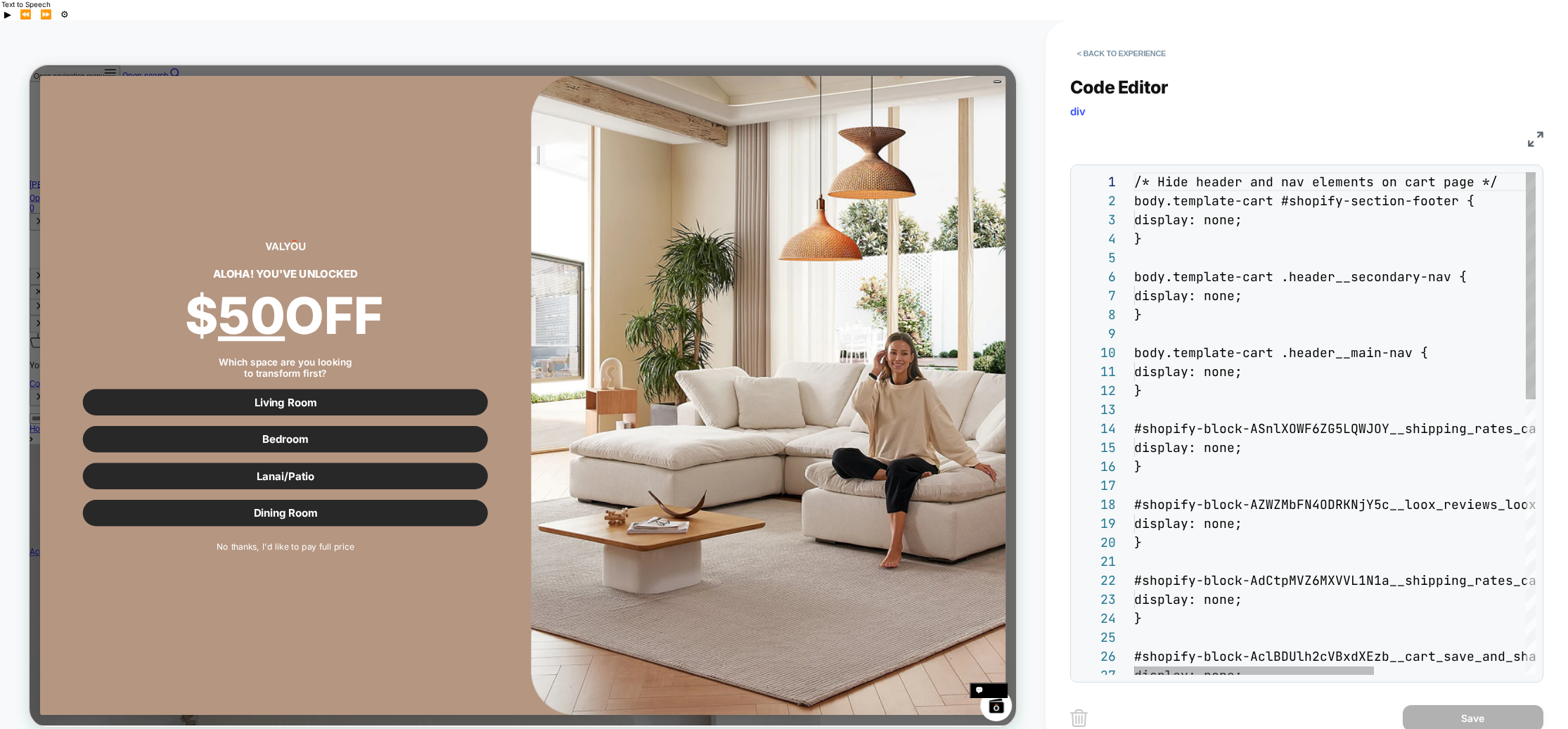
scroll to position [190, 0]
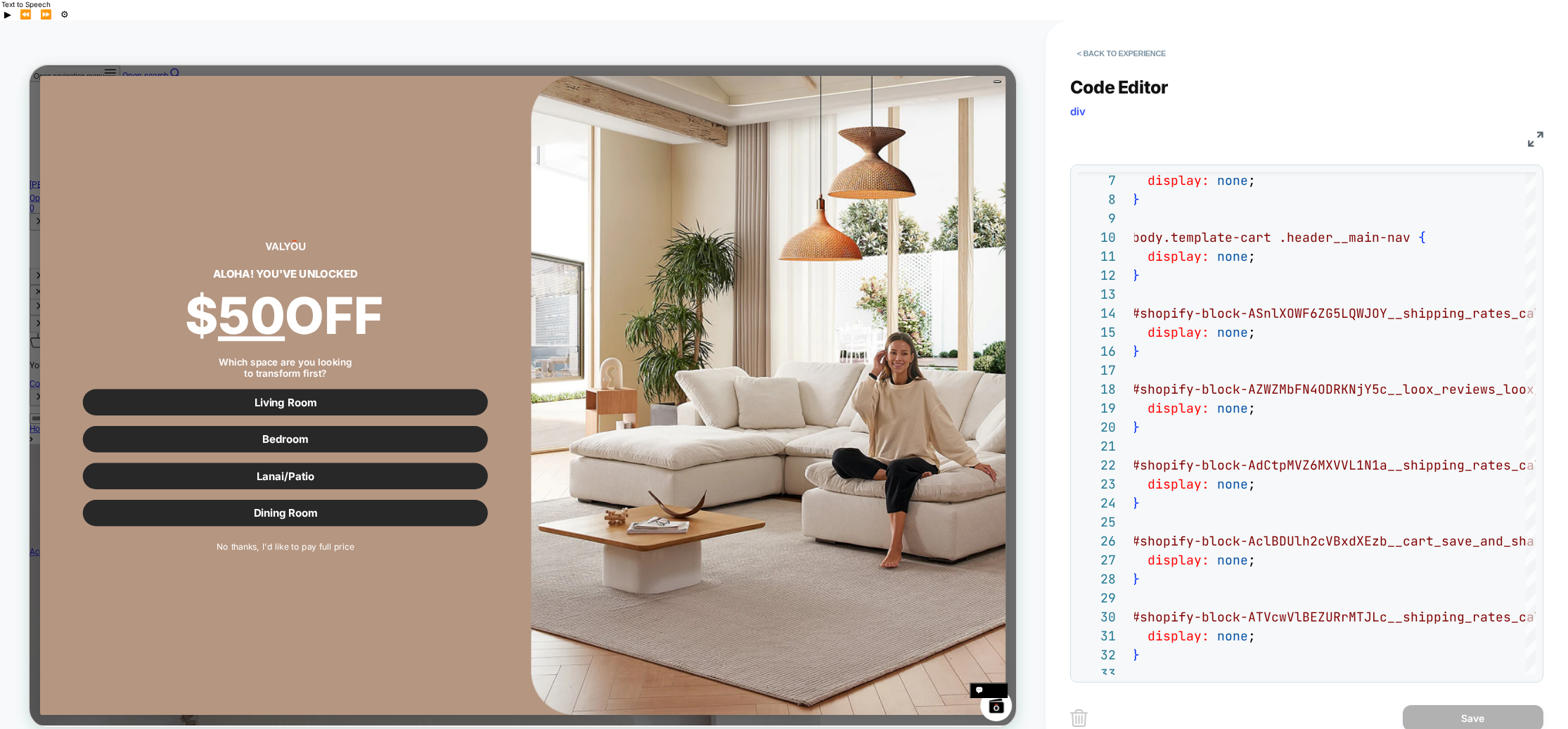
click at [1262, 131] on img at bounding box center [1536, 139] width 16 height 16
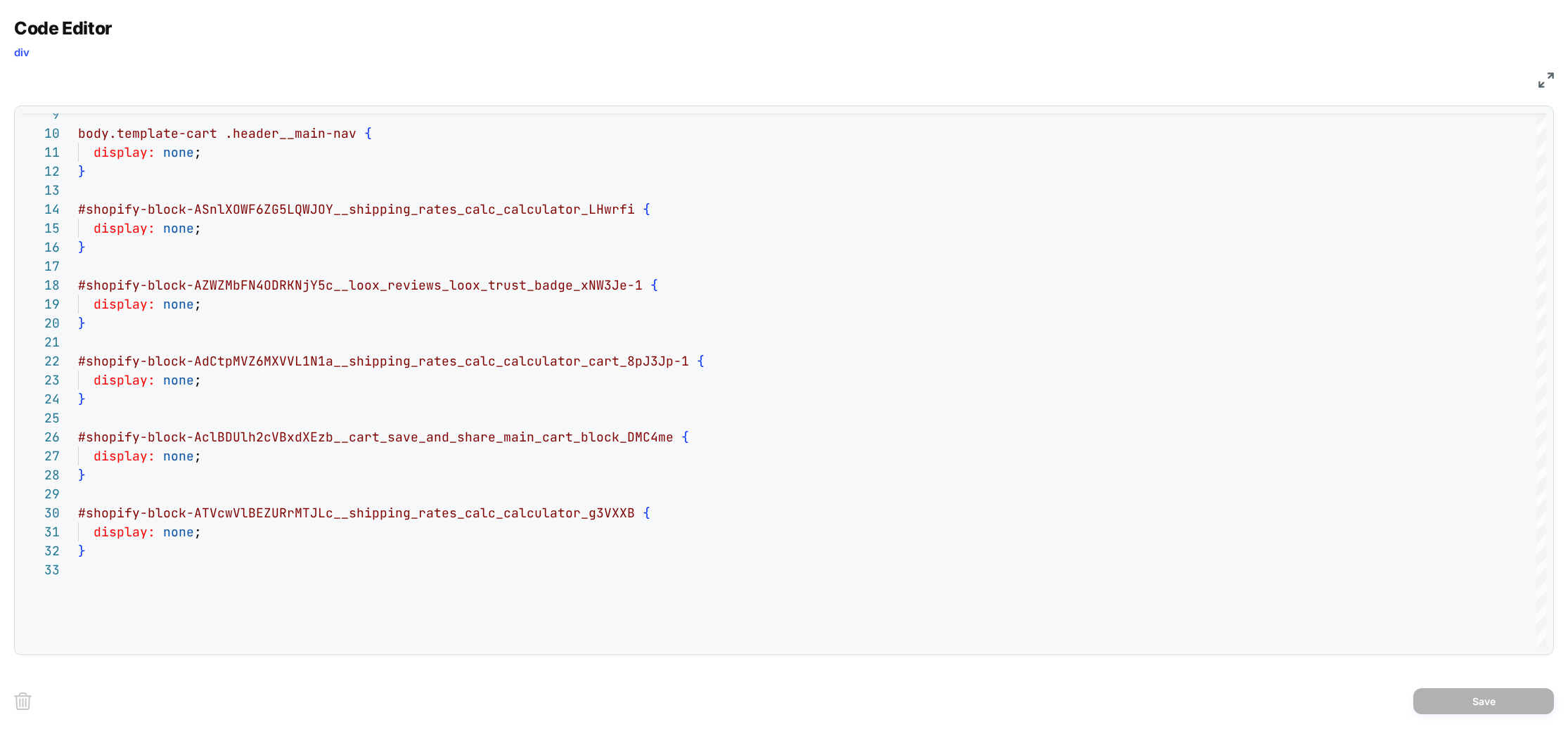
click at [1262, 75] on img at bounding box center [1546, 81] width 16 height 16
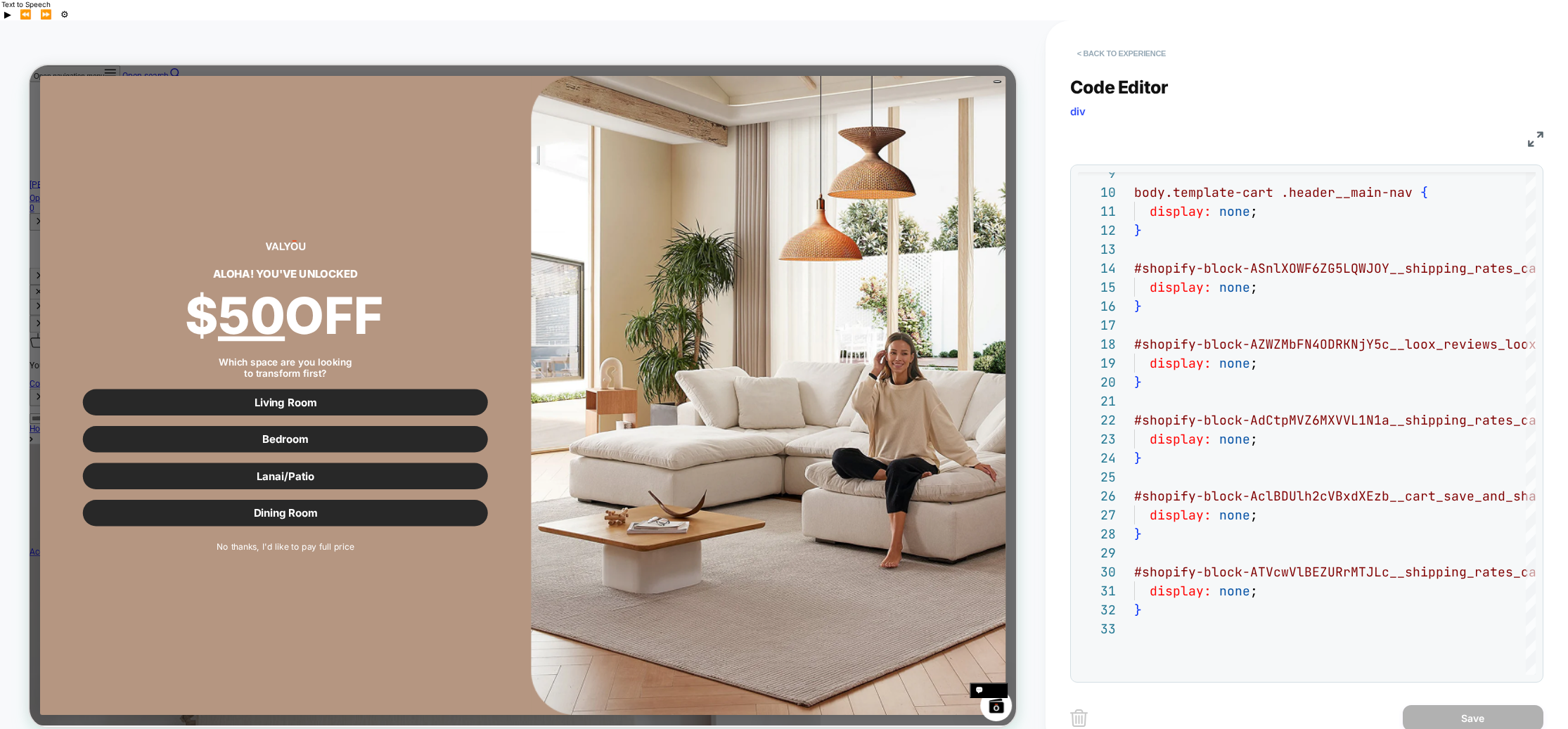
click at [1151, 42] on button "< Back to experience" at bounding box center [1121, 53] width 103 height 23
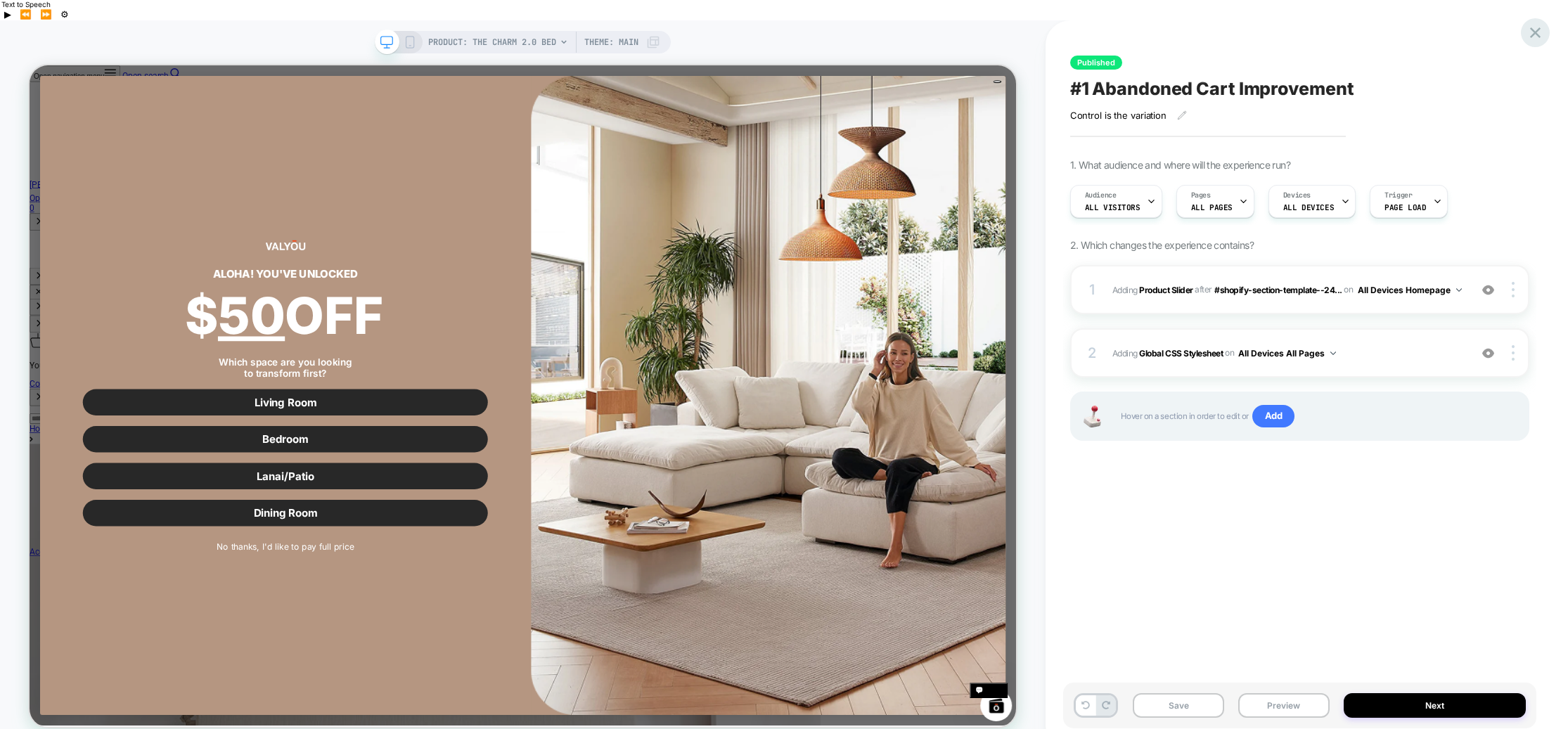
click at [1262, 31] on icon at bounding box center [1535, 33] width 19 height 19
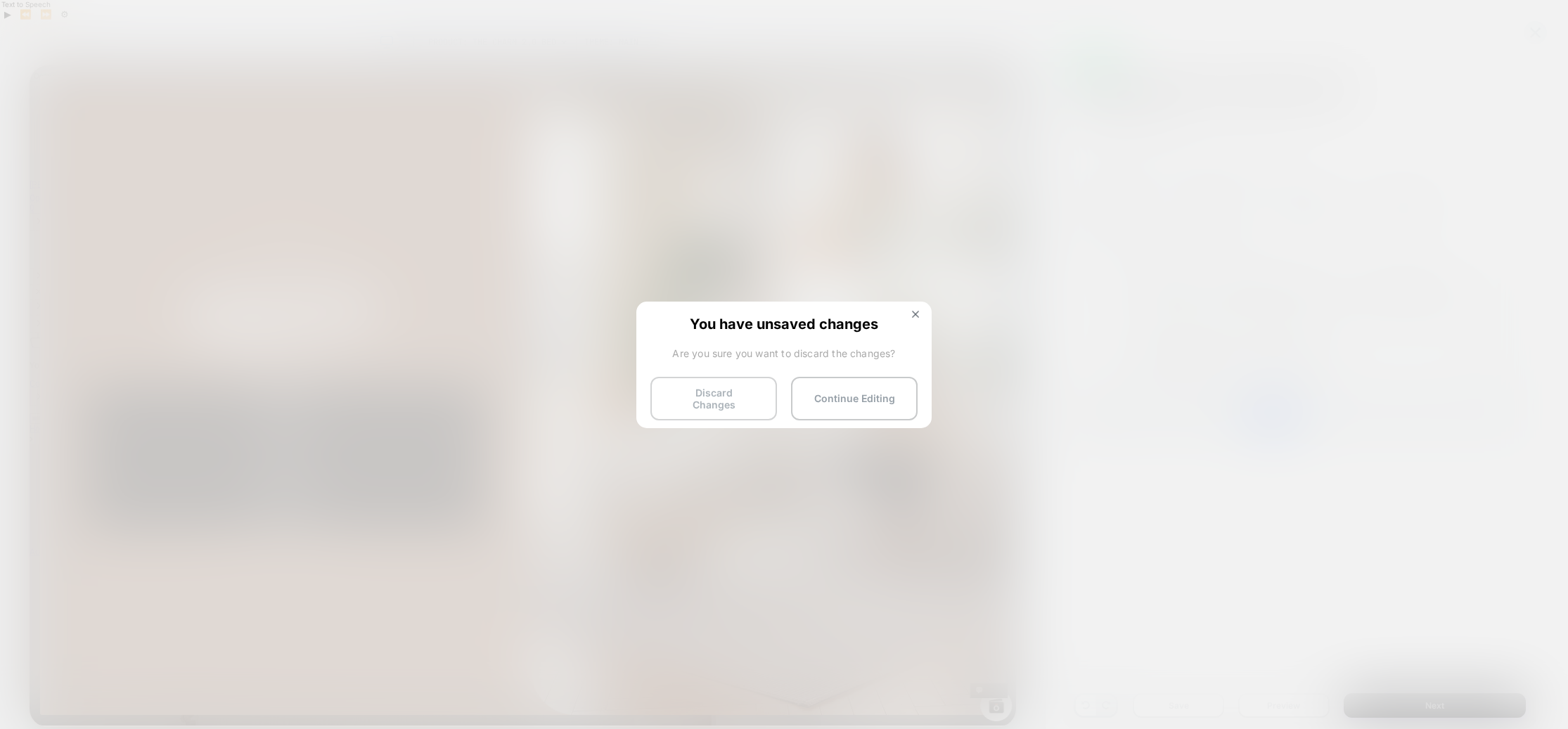
click at [698, 399] on button "Discard Changes" at bounding box center [713, 398] width 127 height 43
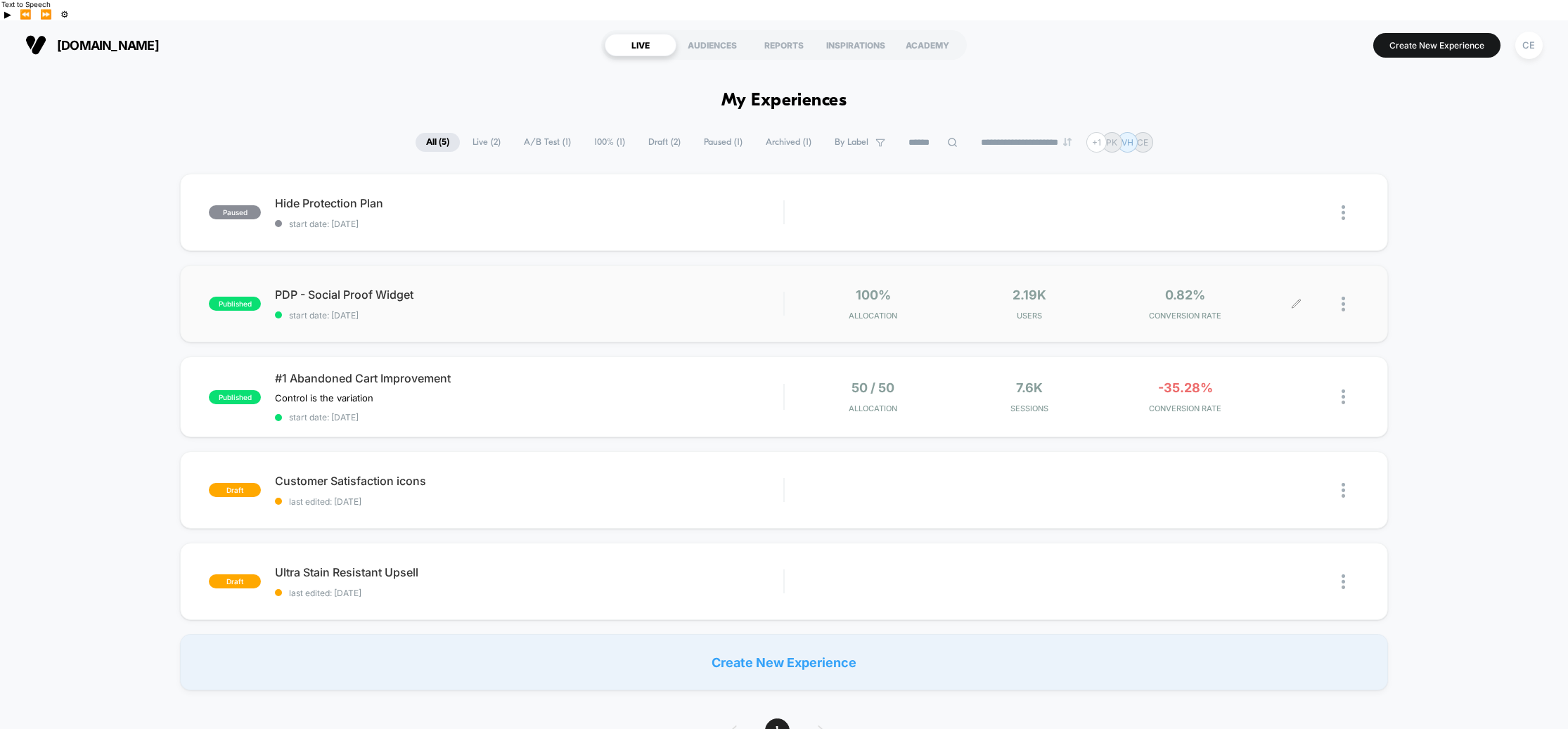
click at [1262, 287] on div at bounding box center [1350, 304] width 18 height 33
click at [1262, 285] on div "published PDP - Social Proof Widget start date: [DATE] 100% Allocation 2.19k Us…" at bounding box center [784, 304] width 1207 height 78
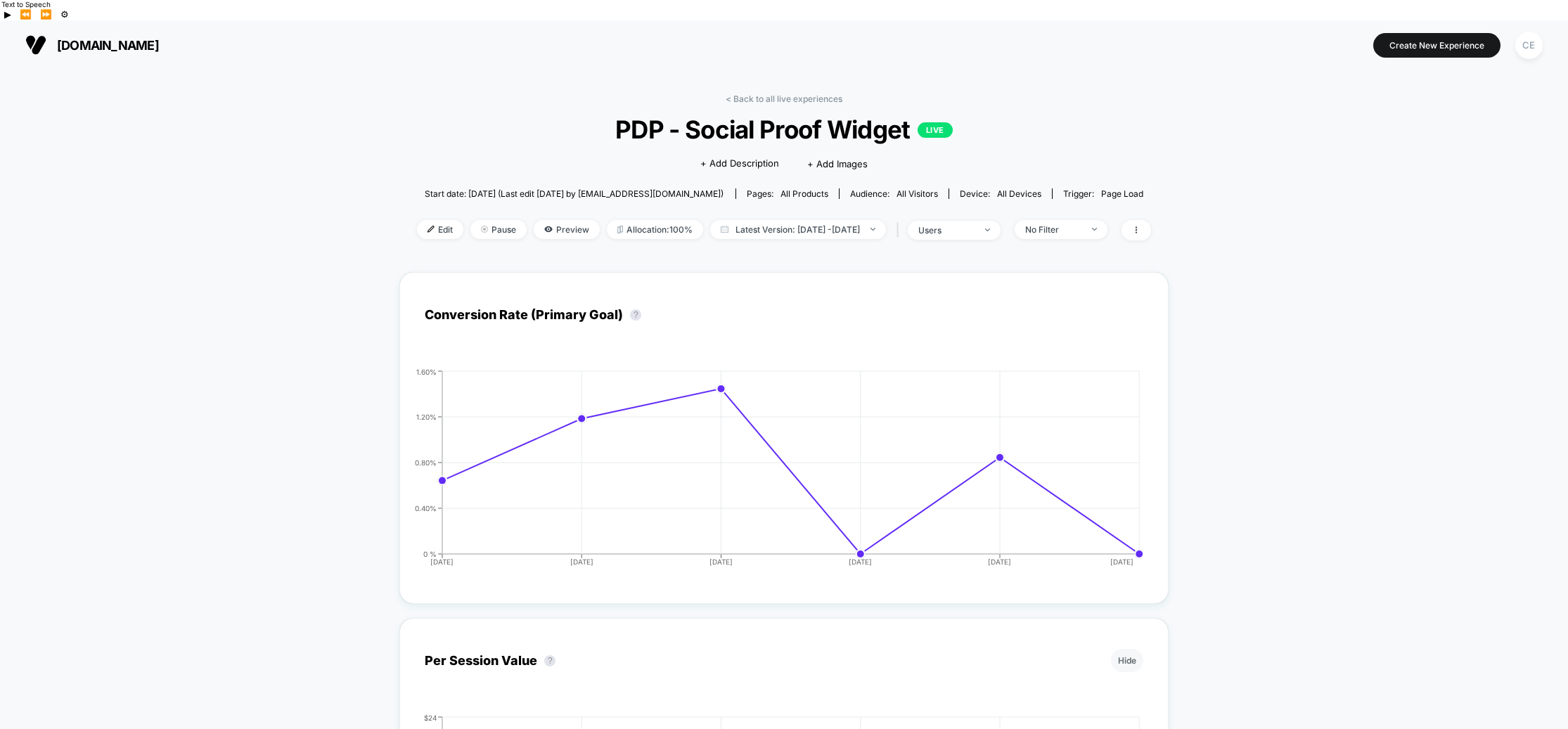
click at [108, 38] on span "[DOMAIN_NAME]" at bounding box center [108, 45] width 102 height 15
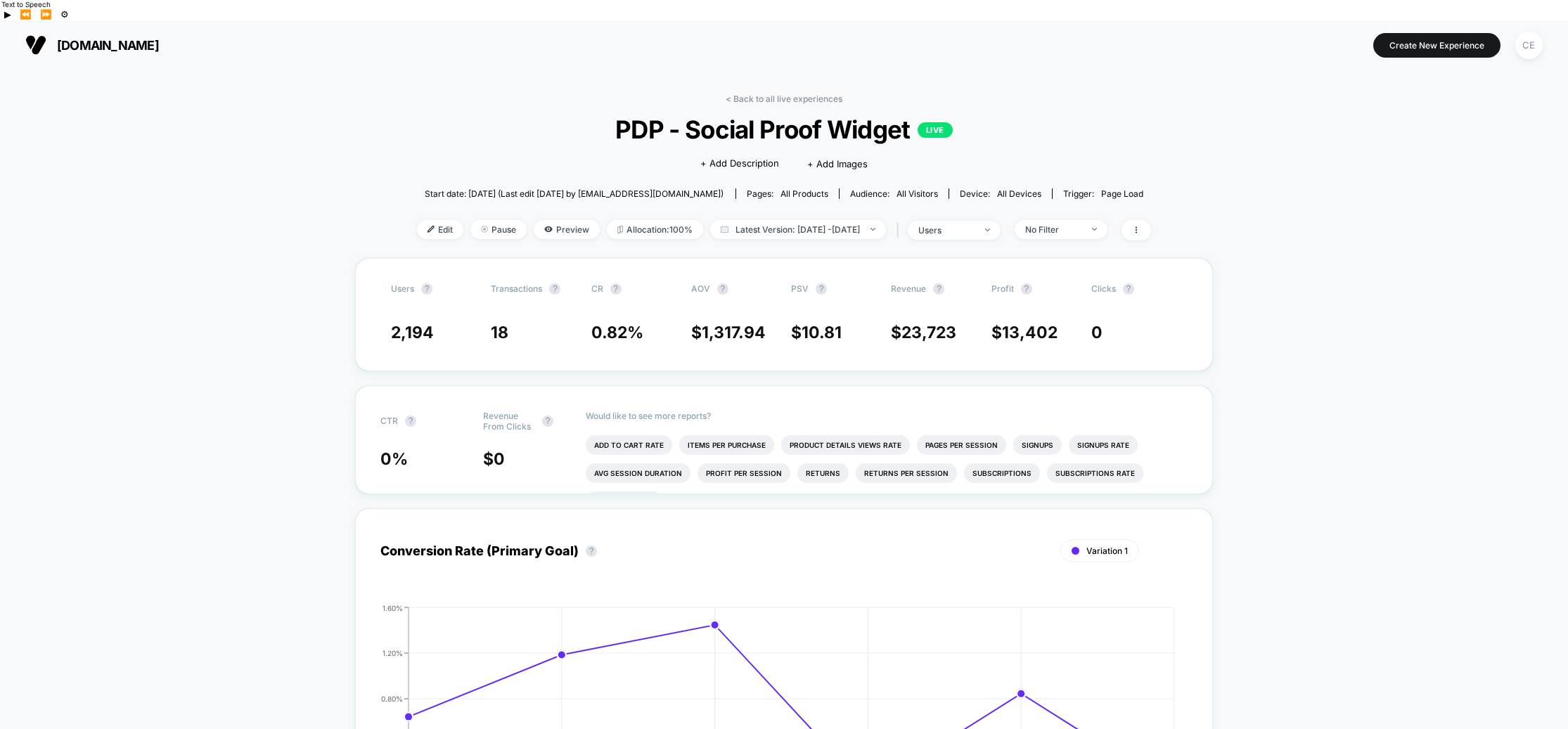
click at [127, 38] on span "[DOMAIN_NAME]" at bounding box center [108, 45] width 102 height 15
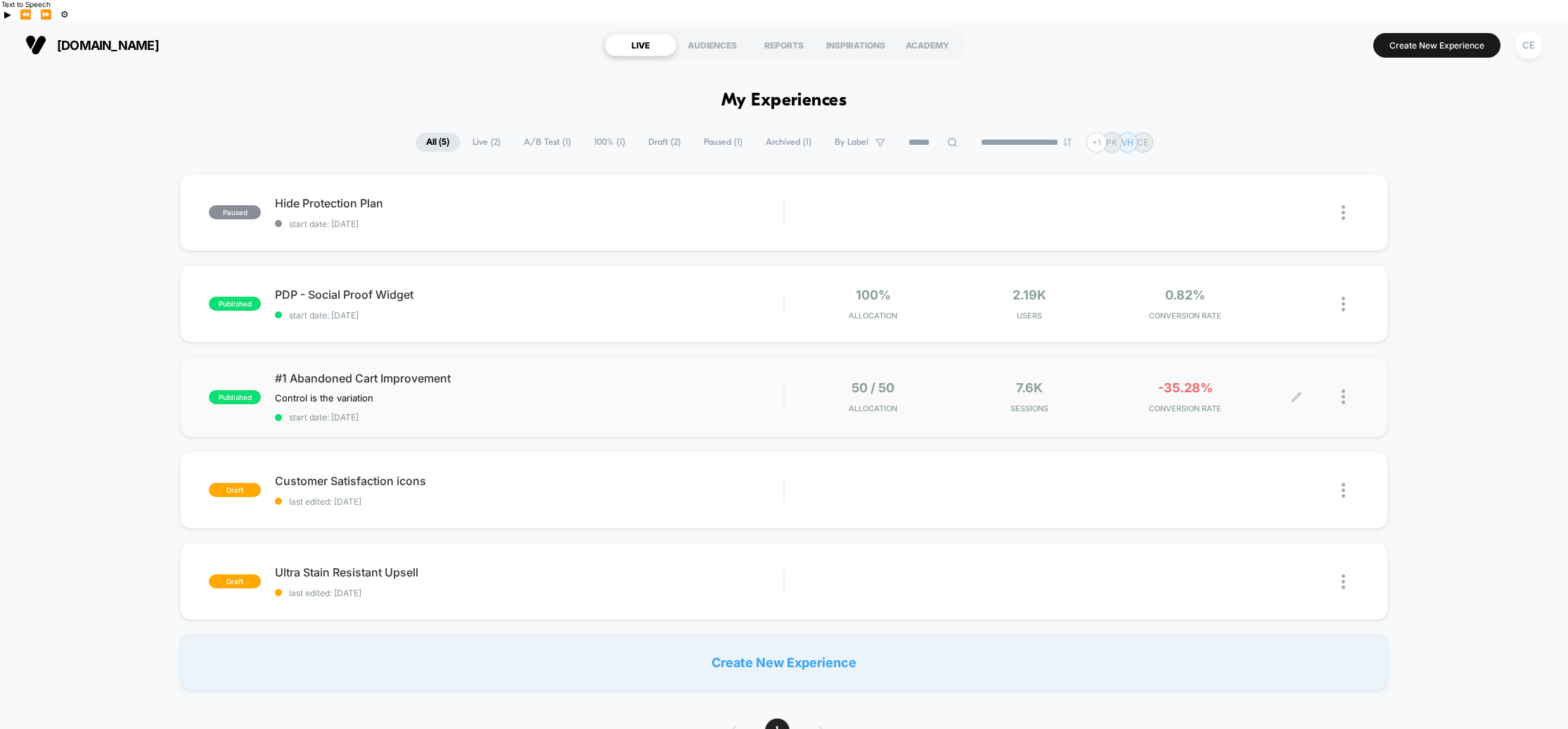
click at [1297, 391] on icon at bounding box center [1296, 396] width 11 height 11
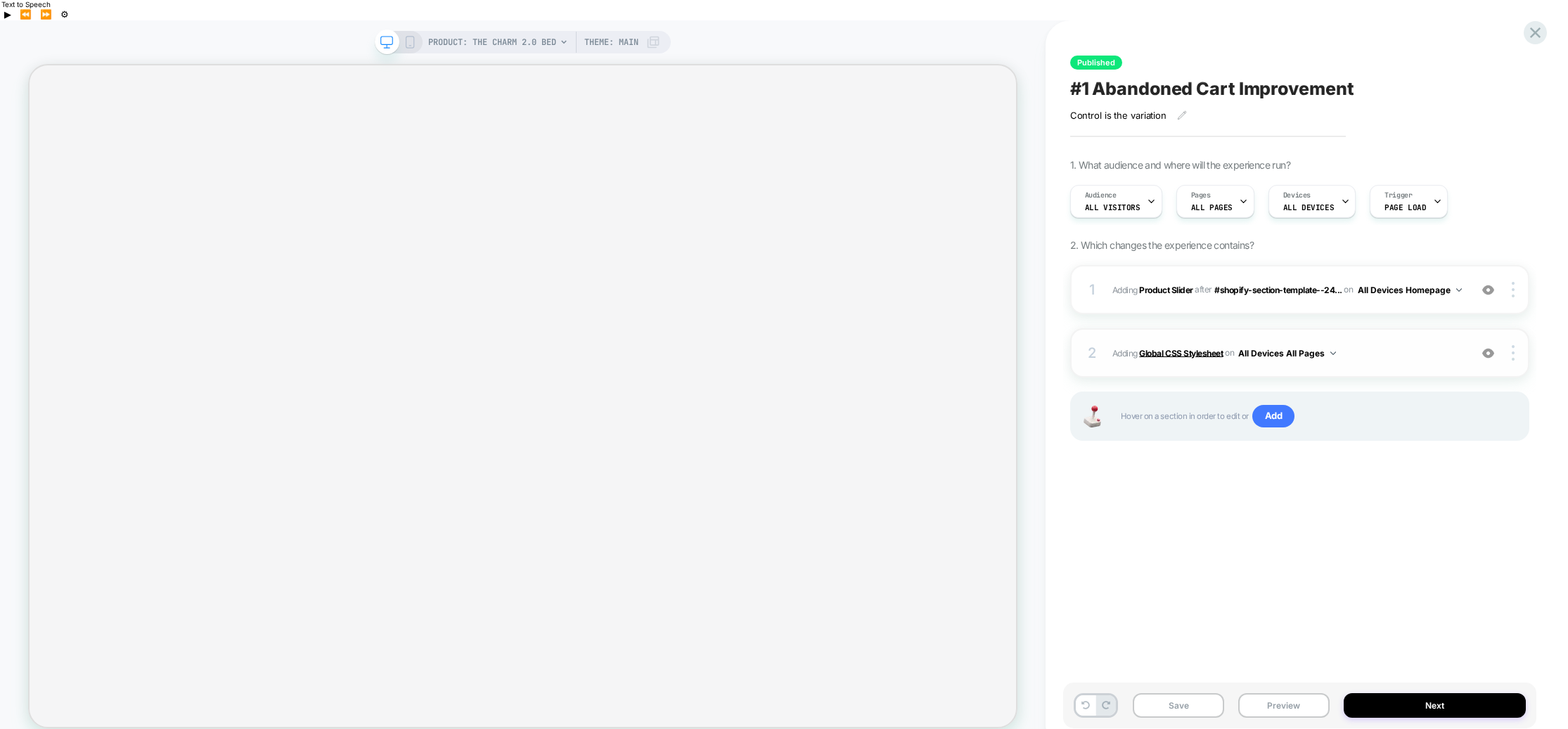
click at [1211, 347] on b "Global CSS Stylesheet" at bounding box center [1180, 352] width 83 height 11
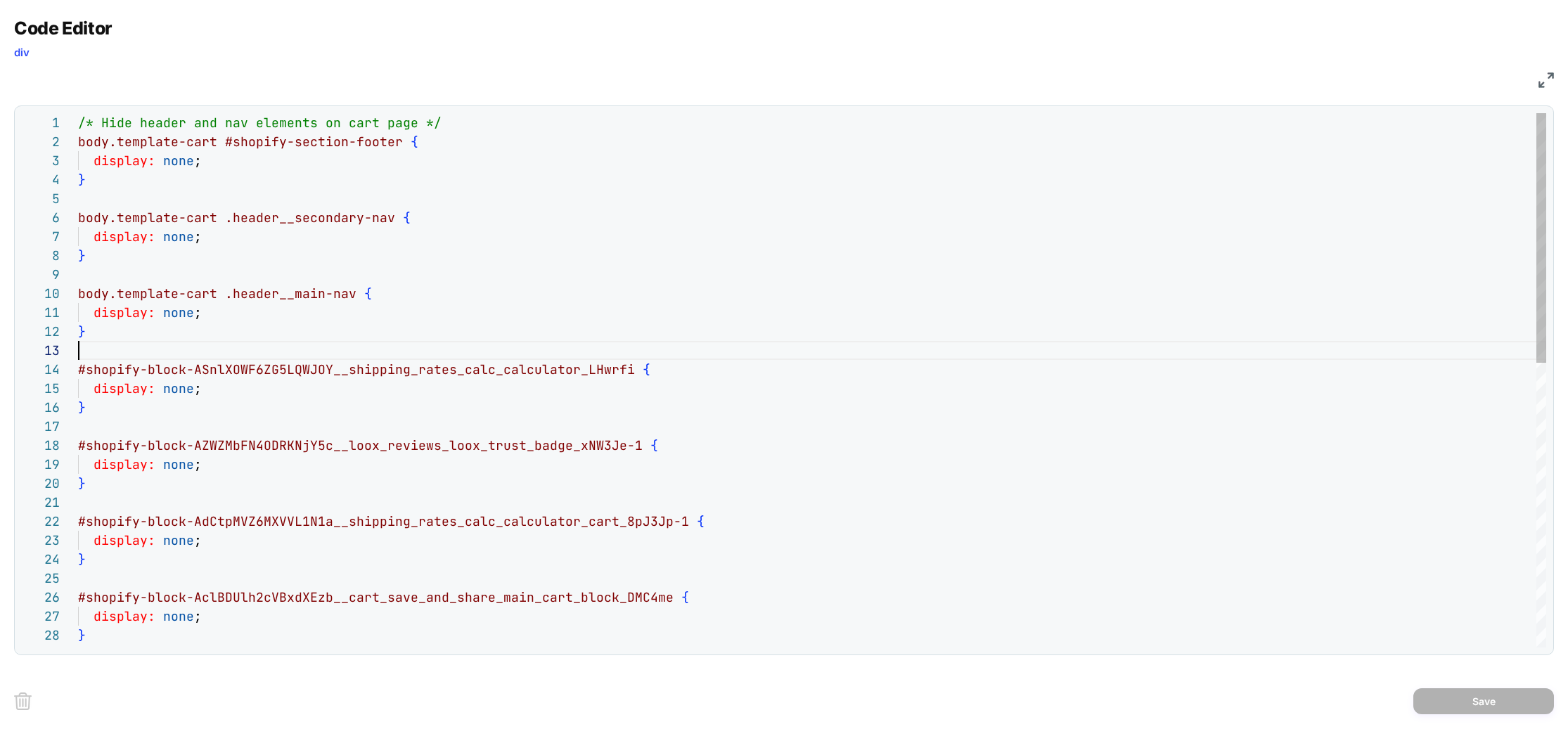
click at [90, 350] on div "/* Hide header and nav elements on cart page */ body.template-cart #shopify-sec…" at bounding box center [812, 684] width 1468 height 1142
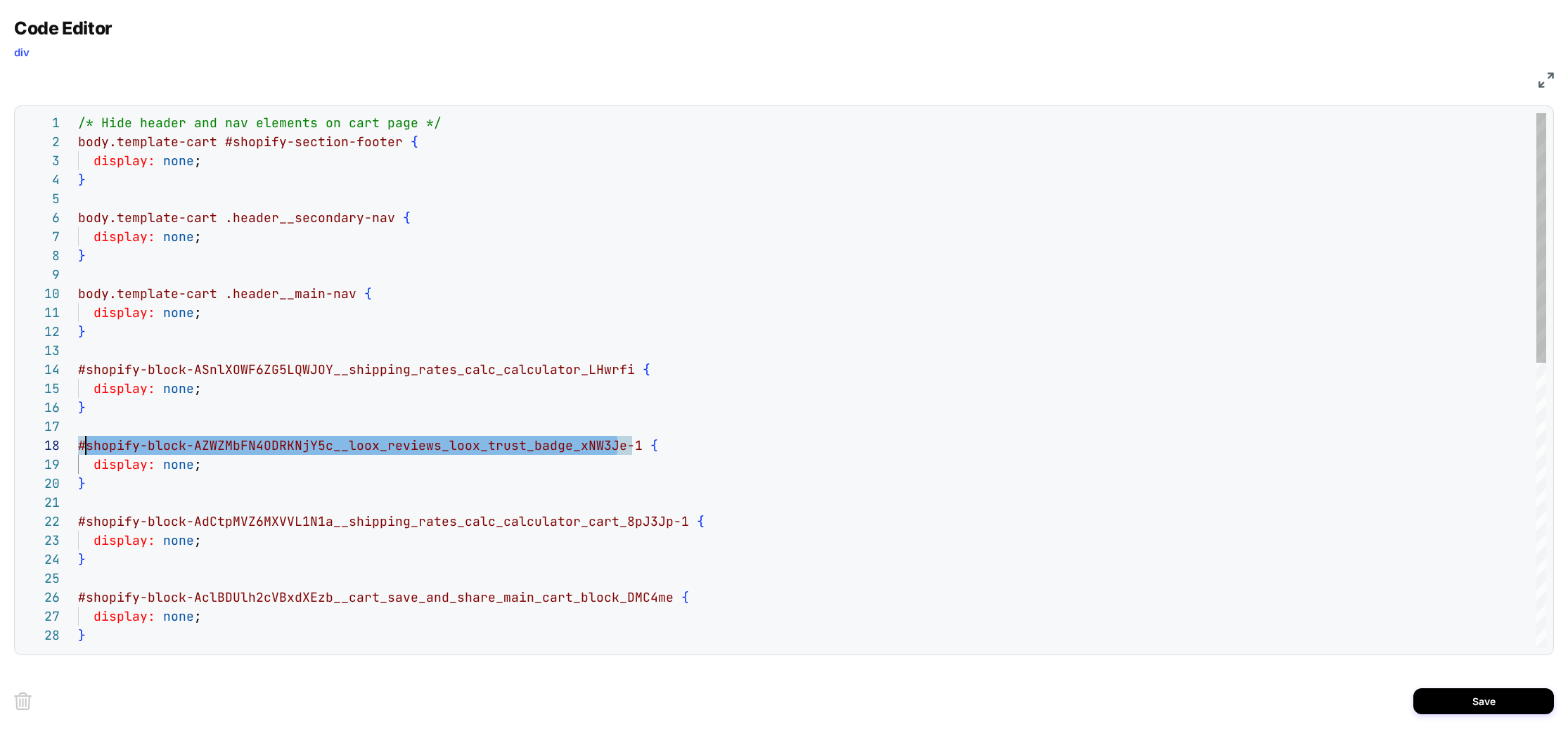
scroll to position [133, 8]
drag, startPoint x: 617, startPoint y: 445, endPoint x: 85, endPoint y: 446, distance: 532.0
click at [85, 446] on div "/* Hide header and nav elements on cart page */ body.template-cart #shopify-sec…" at bounding box center [812, 684] width 1468 height 1142
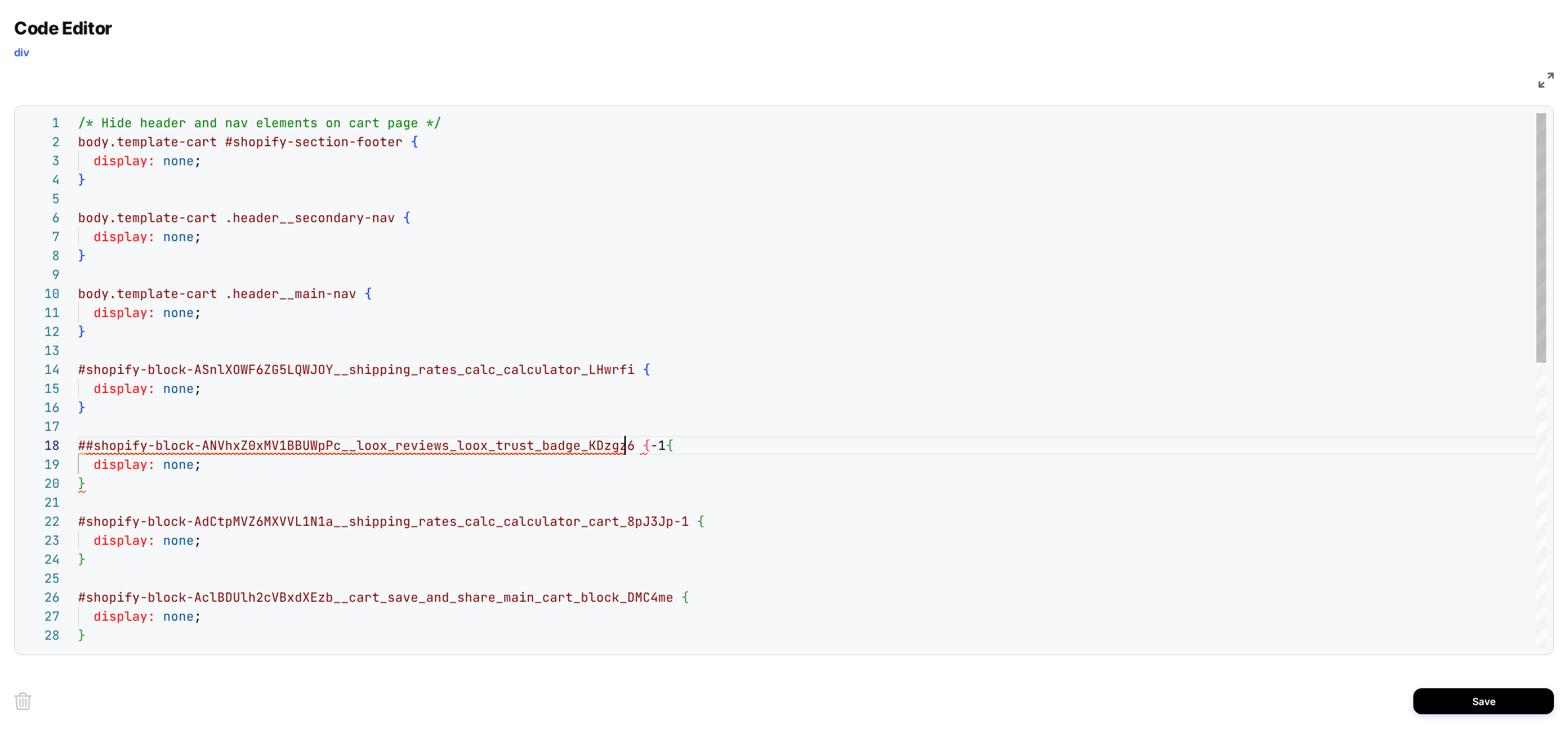
scroll to position [133, 547]
click at [624, 444] on div "/* Hide header and nav elements on cart page */ body.template-cart #shopify-sec…" at bounding box center [812, 684] width 1468 height 1142
click at [694, 448] on div "/* Hide header and nav elements on cart page */ body.template-cart #shopify-sec…" at bounding box center [812, 684] width 1468 height 1142
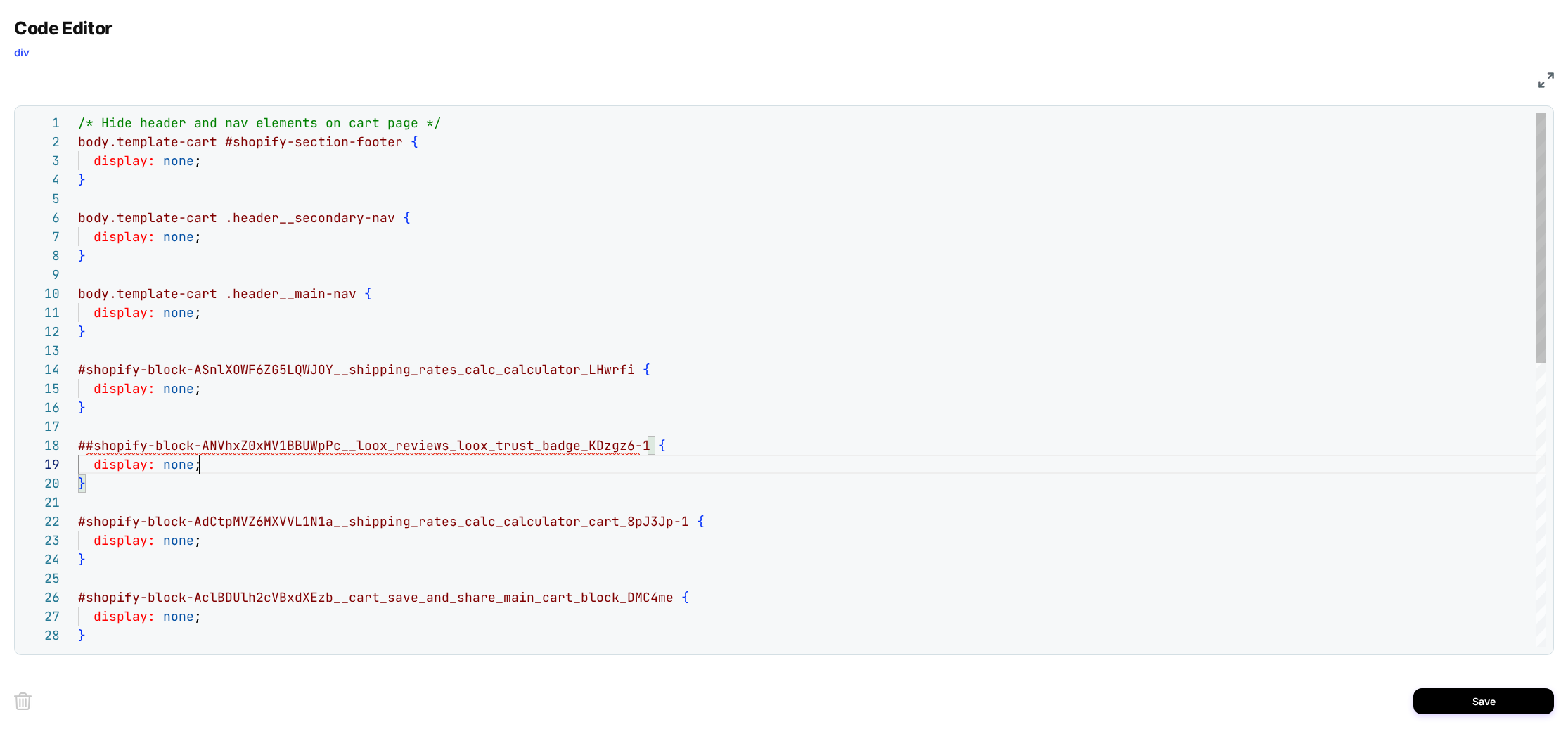
click at [609, 460] on div "/* Hide header and nav elements on cart page */ body.template-cart #shopify-sec…" at bounding box center [812, 684] width 1468 height 1142
click at [85, 445] on div "/* Hide header and nav elements on cart page */ body.template-cart #shopify-sec…" at bounding box center [812, 684] width 1468 height 1142
click at [123, 428] on div "/* Hide header and nav elements on cart page */ body.template-cart #shopify-sec…" at bounding box center [812, 684] width 1468 height 1142
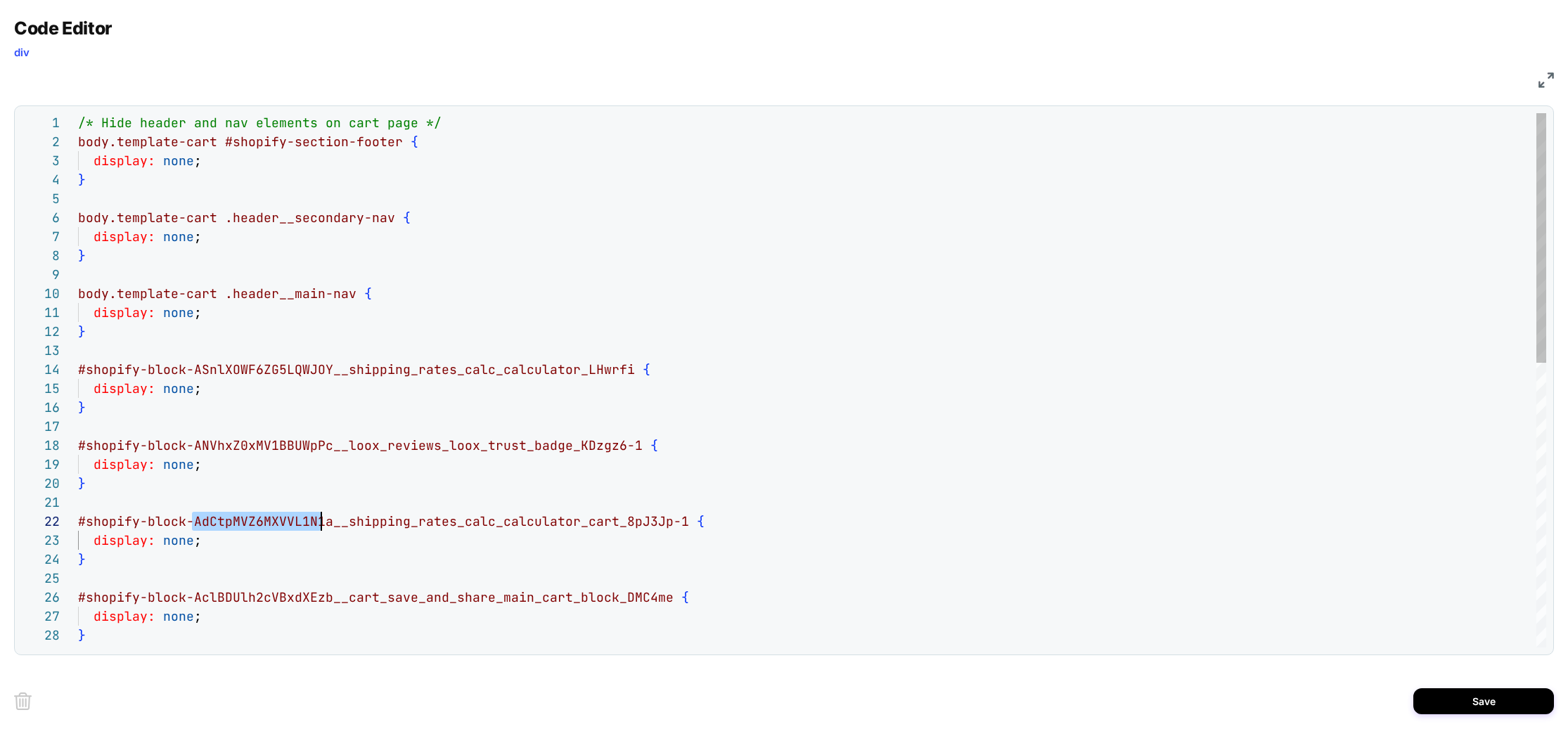
scroll to position [19, 250]
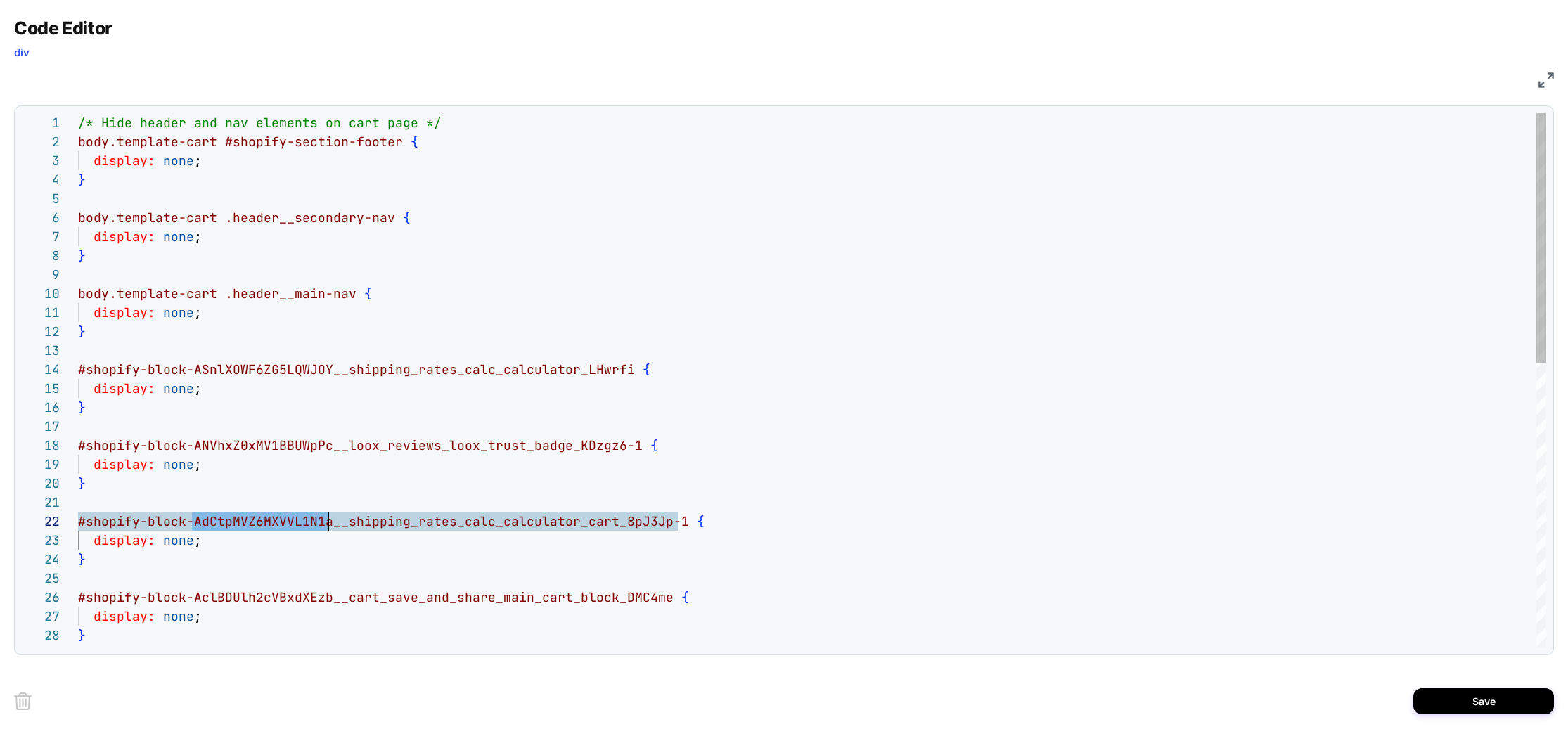
drag, startPoint x: 201, startPoint y: 520, endPoint x: 326, endPoint y: 522, distance: 125.0
click at [326, 522] on div "/* Hide header and nav elements on cart page */ body.template-cart #shopify-sec…" at bounding box center [812, 684] width 1468 height 1142
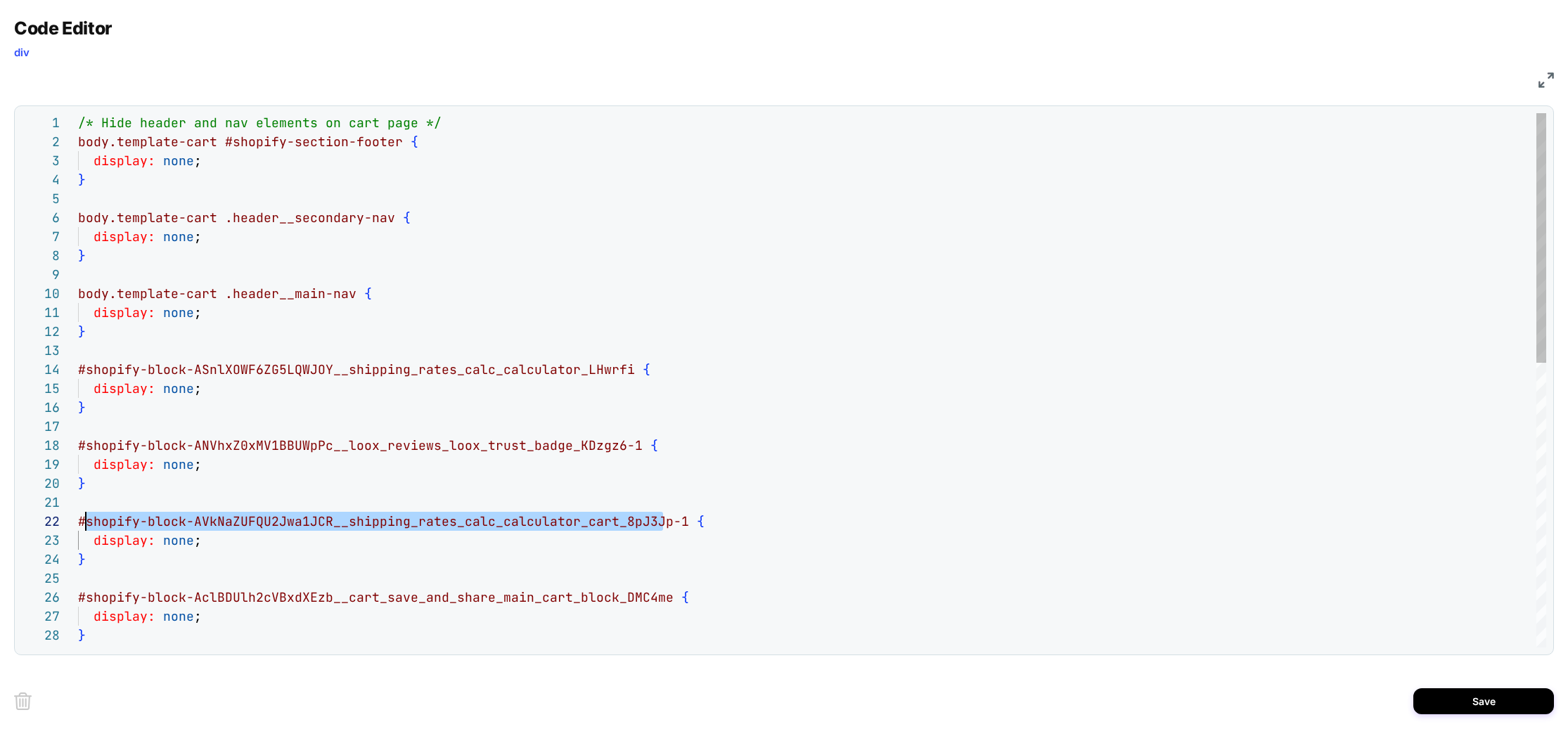
scroll to position [19, 8]
drag, startPoint x: 659, startPoint y: 522, endPoint x: 82, endPoint y: 520, distance: 577.0
click at [82, 520] on span "#shopify-block-AVkNaZUFQU2Jwa1JCR__shipping_rates_ calc_calculator_cart_8pJ3Jp-…" at bounding box center [391, 521] width 626 height 16
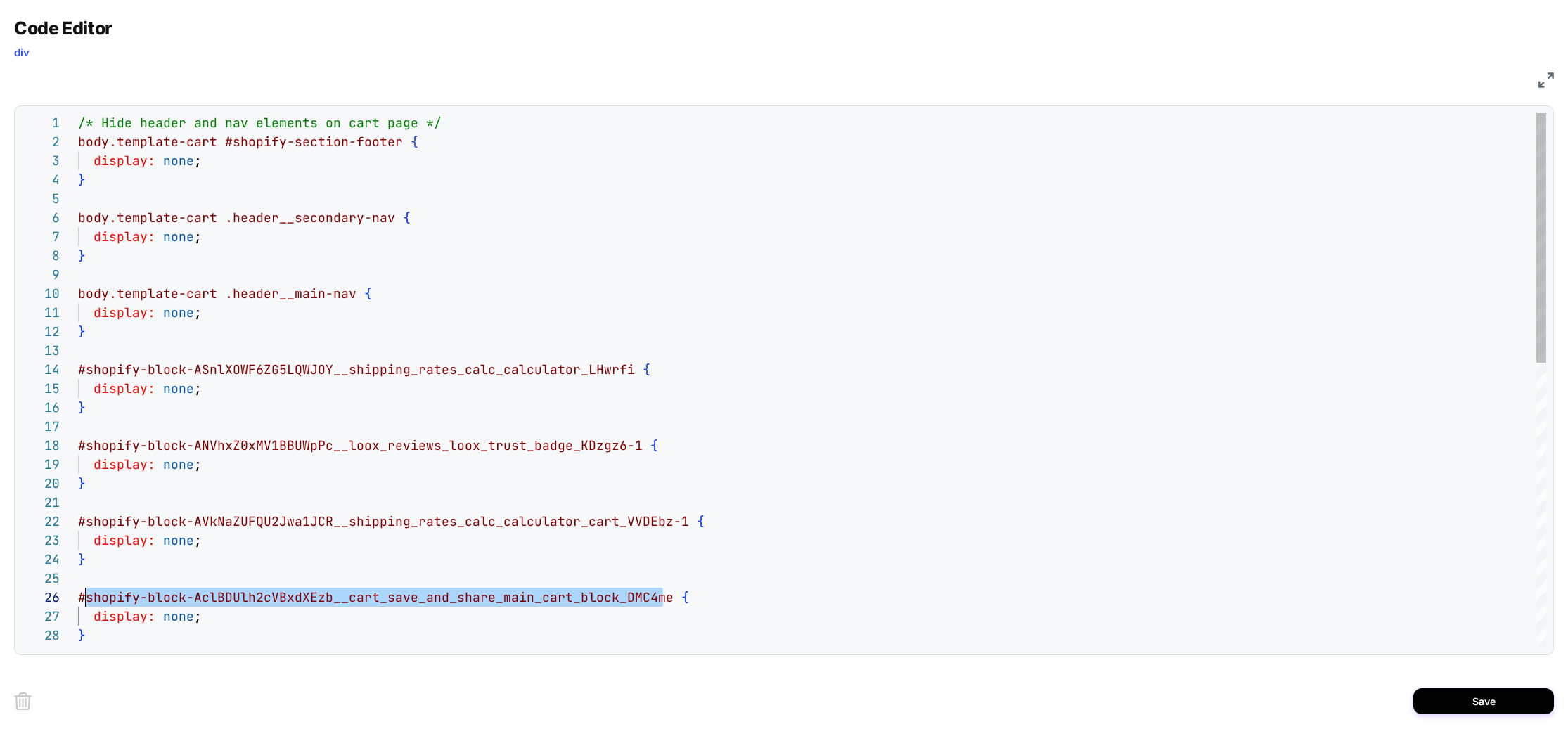
scroll to position [95, 0]
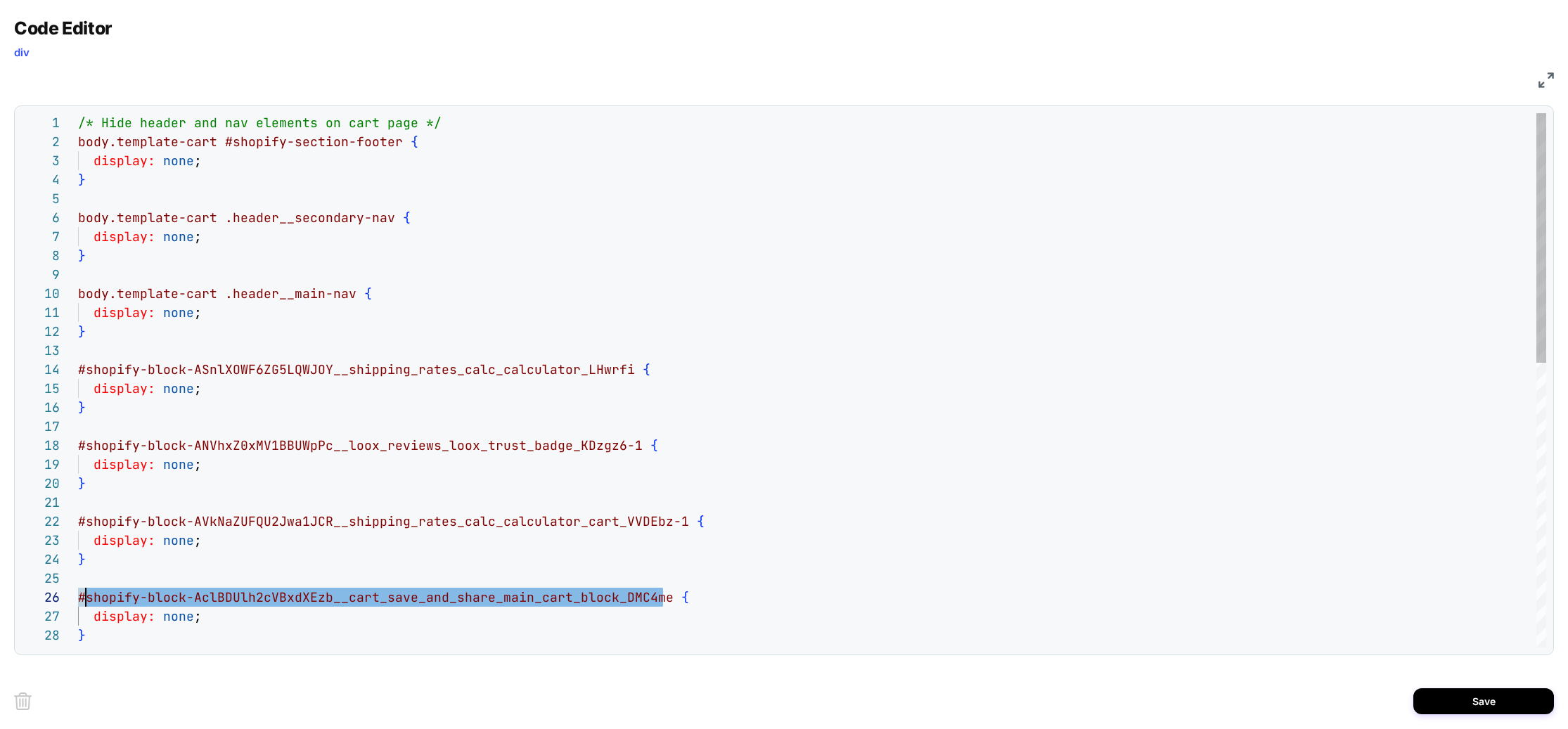
drag, startPoint x: 651, startPoint y: 598, endPoint x: 82, endPoint y: 600, distance: 569.0
click at [82, 600] on div "/* Hide header and nav elements on cart page */ body.template-cart #shopify-sec…" at bounding box center [812, 684] width 1468 height 1142
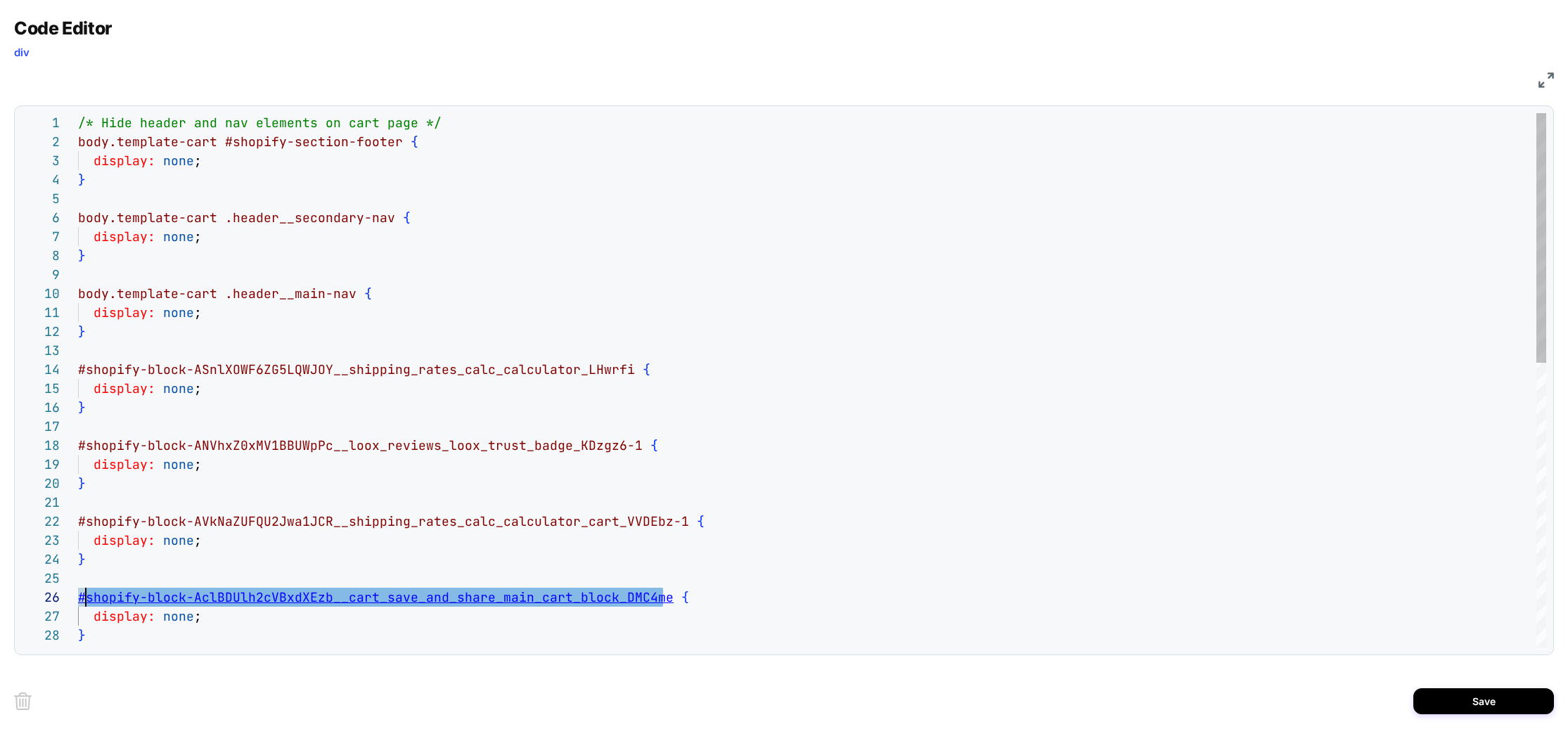
type textarea "**********"
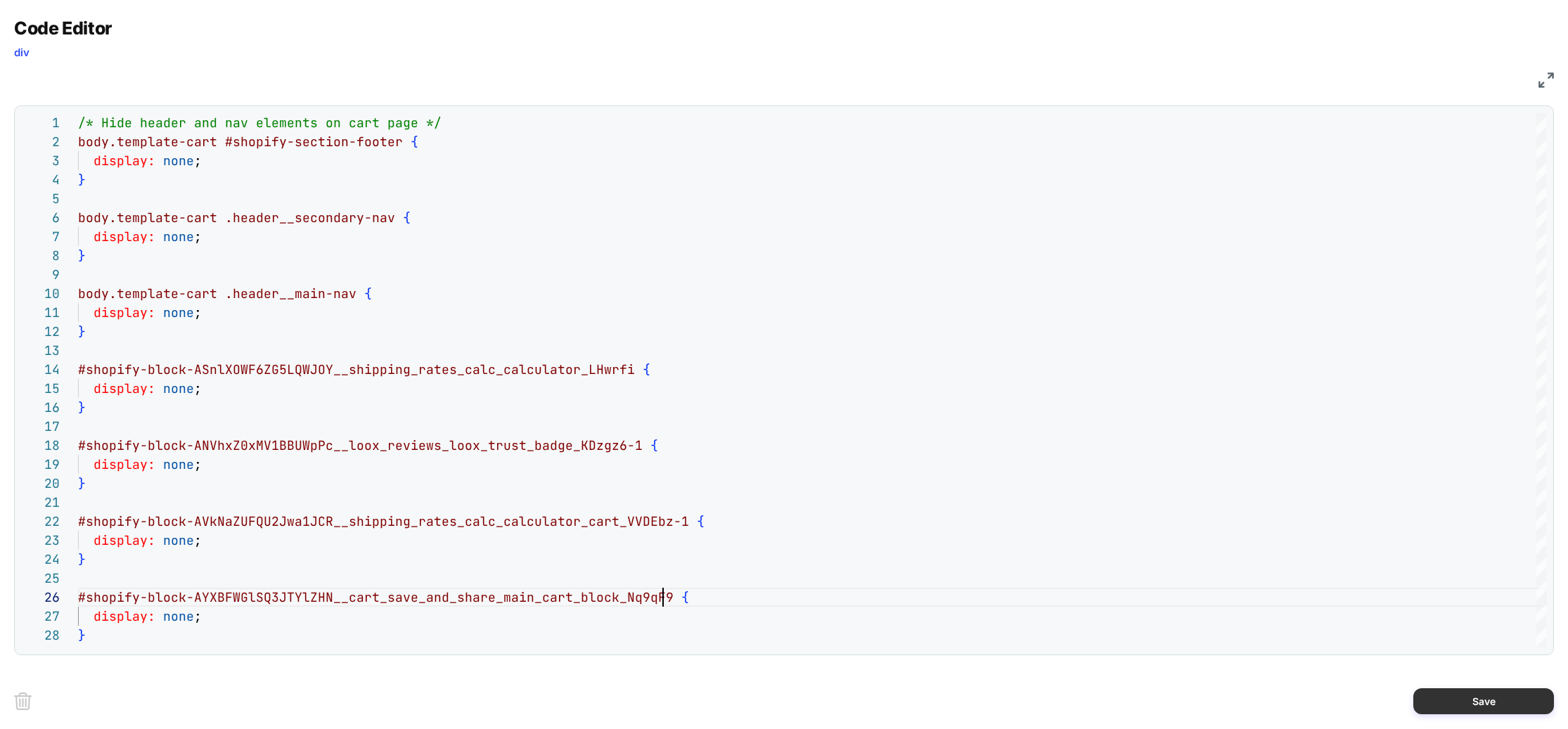
click at [1490, 702] on button "Save" at bounding box center [1483, 701] width 140 height 26
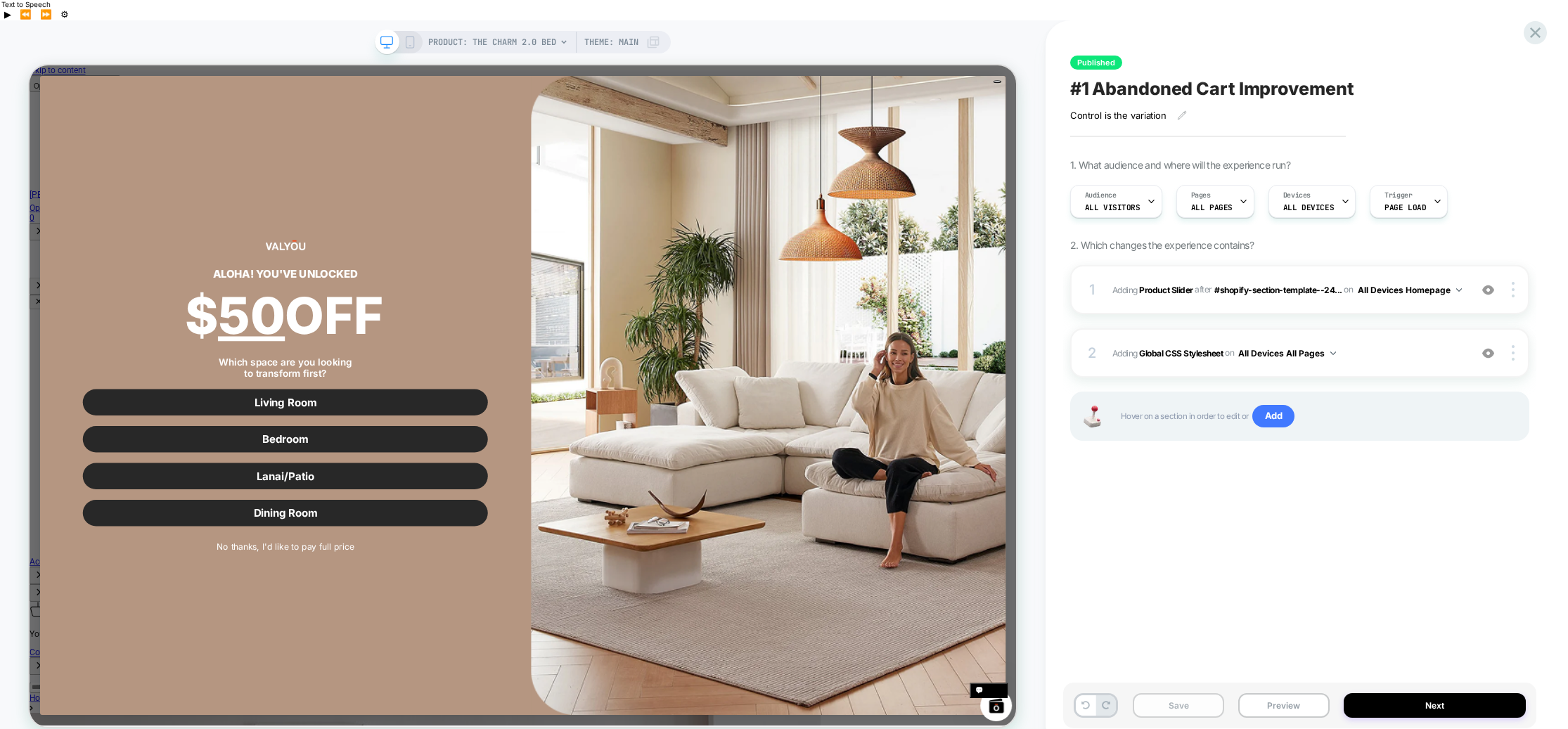
click at [1164, 693] on button "Save" at bounding box center [1178, 705] width 91 height 25
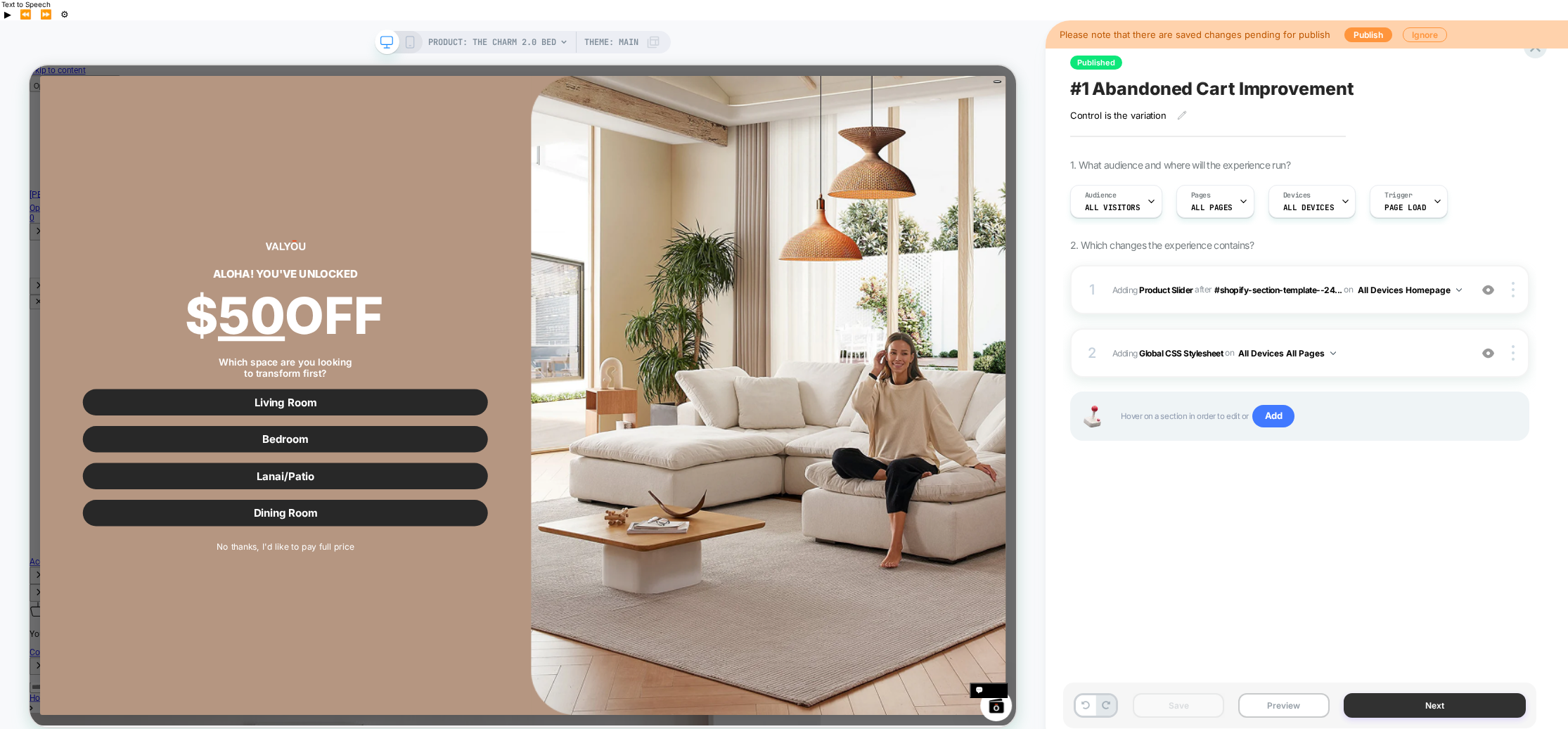
click at [1409, 693] on button "Next" at bounding box center [1434, 705] width 182 height 25
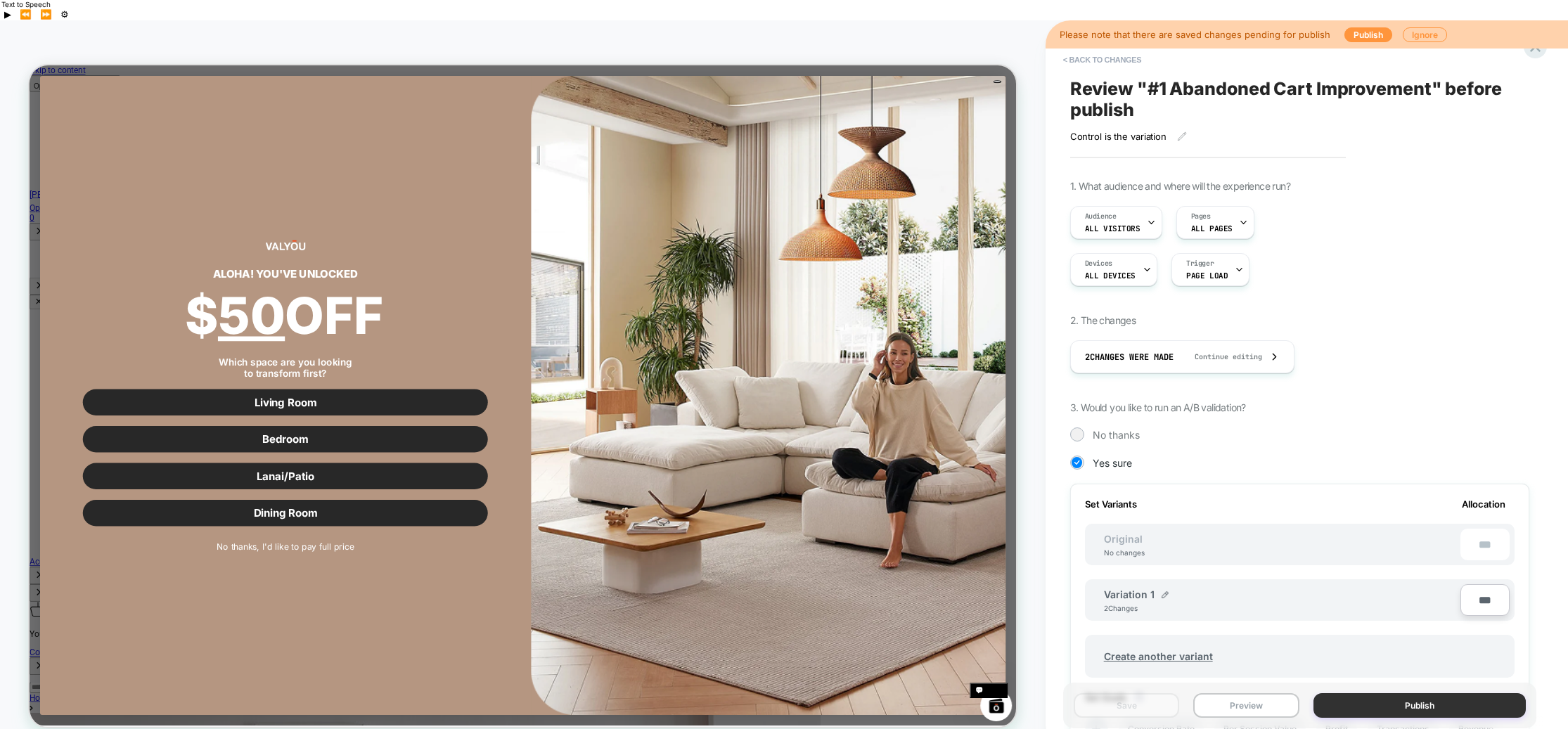
scroll to position [0, 1]
click at [1410, 693] on button "Publish" at bounding box center [1420, 705] width 212 height 25
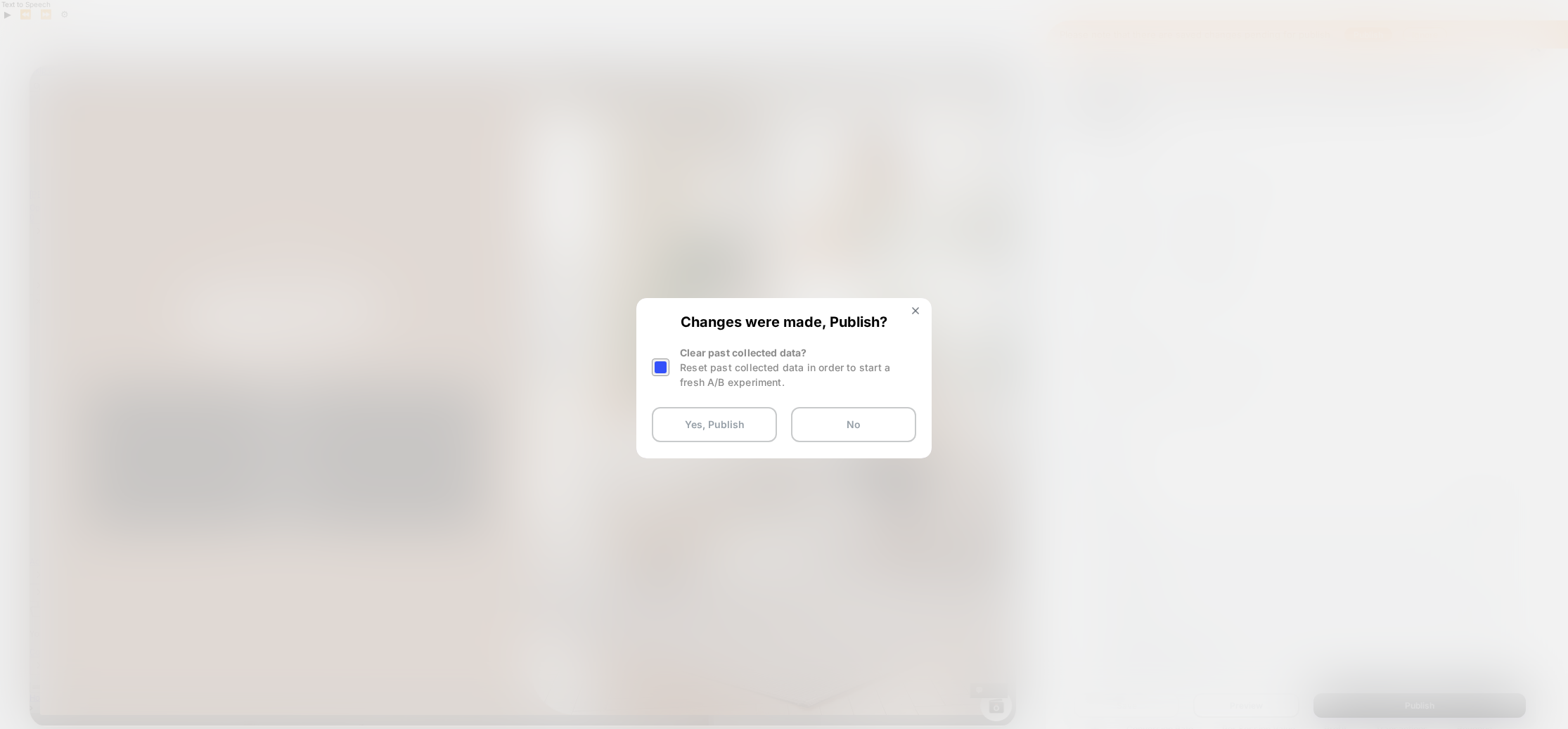
click at [654, 363] on div at bounding box center [660, 367] width 18 height 18
click at [703, 425] on button "Yes, Publish" at bounding box center [714, 424] width 125 height 35
